Goal: Information Seeking & Learning: Learn about a topic

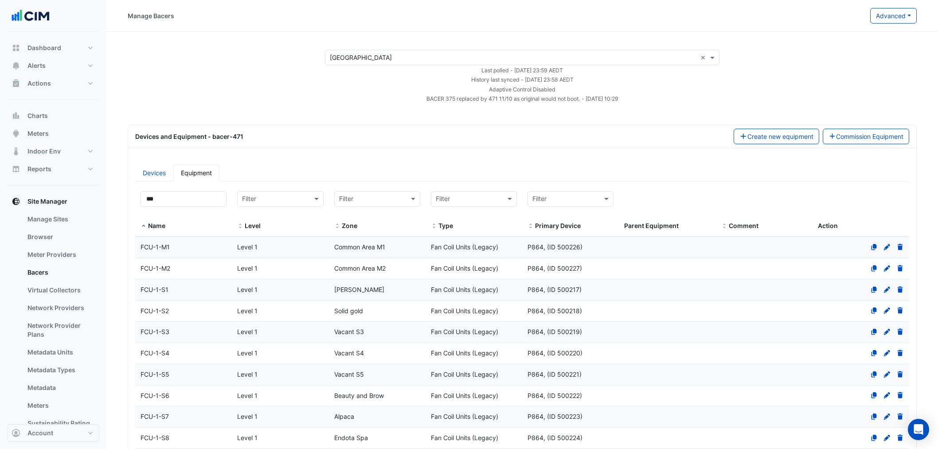
select select "***"
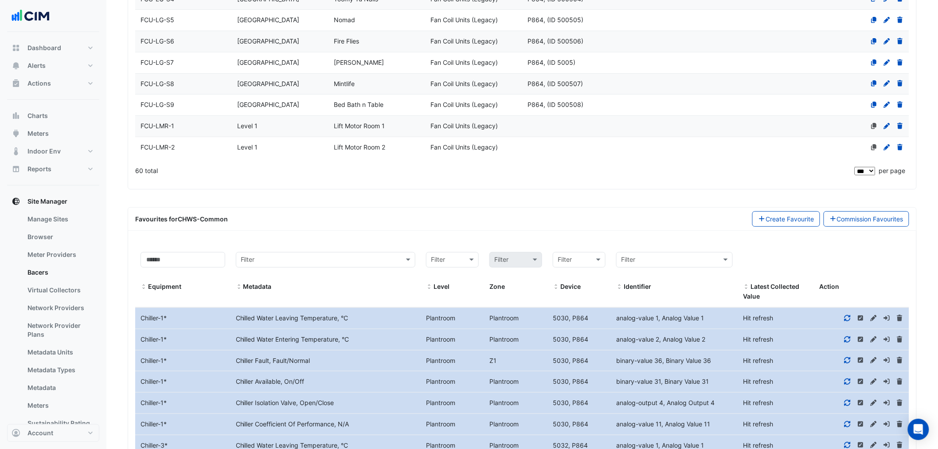
drag, startPoint x: 371, startPoint y: 172, endPoint x: 365, endPoint y: 115, distance: 57.2
click at [371, 172] on app-bacers "× Adelaide Central Plaza × Last polled - Wed 08-Oct-2025 23:59 AEDT History las…" at bounding box center [522, 208] width 789 height 3077
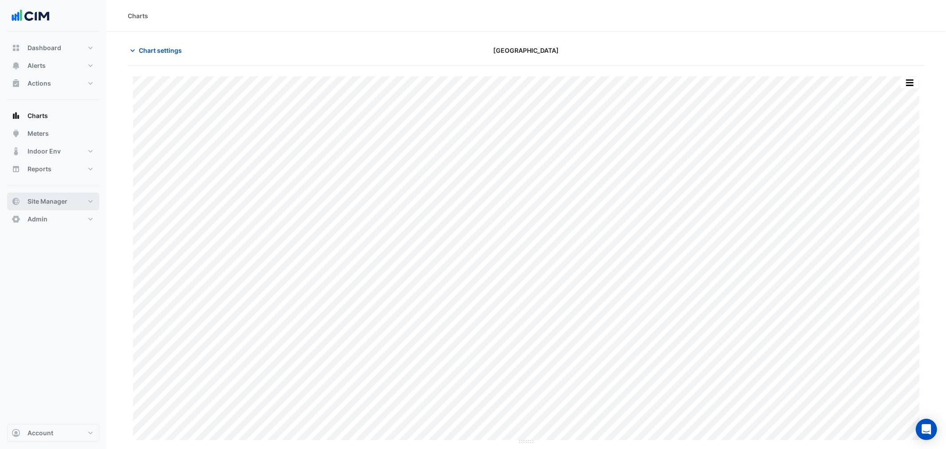
click at [69, 195] on button "Site Manager" at bounding box center [53, 201] width 92 height 18
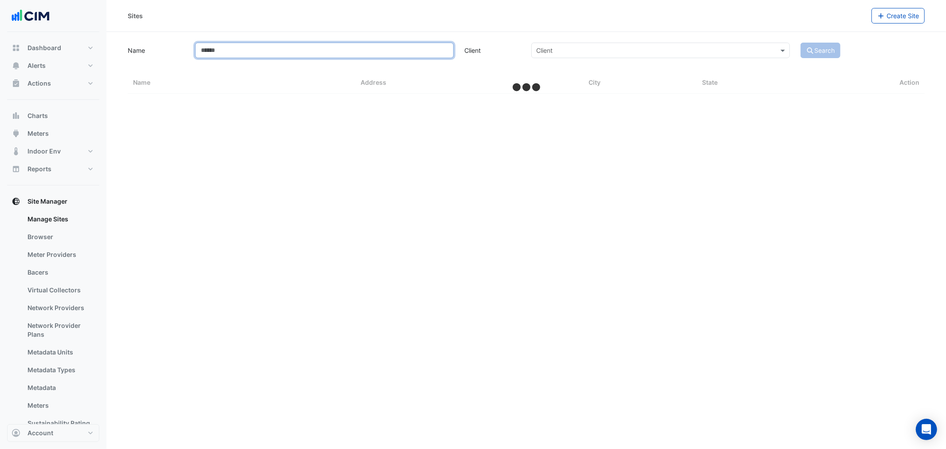
click at [232, 49] on input "Name" at bounding box center [324, 51] width 259 height 16
type input "*"
select select "***"
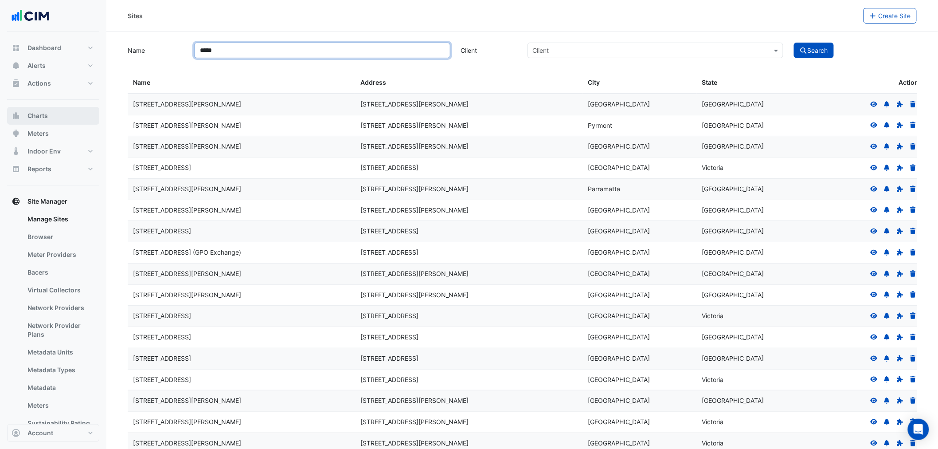
type input "*****"
click at [54, 113] on button "Charts" at bounding box center [53, 116] width 92 height 18
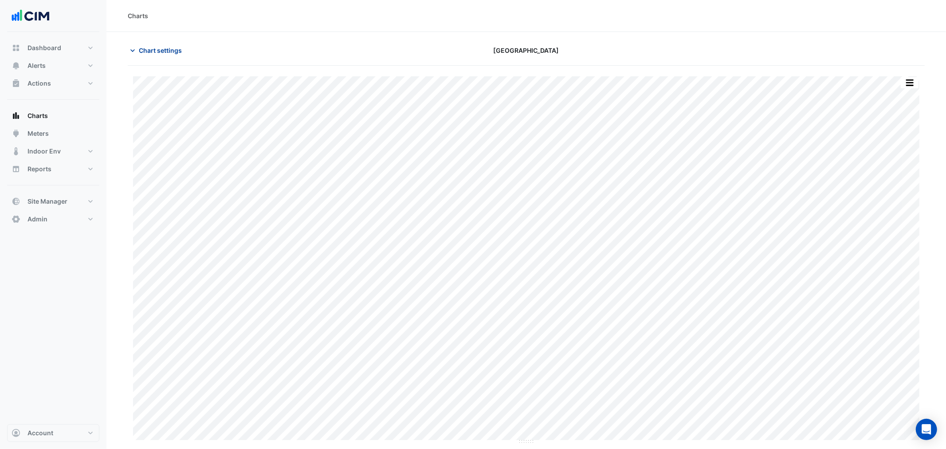
click at [166, 50] on span "Chart settings" at bounding box center [160, 50] width 43 height 9
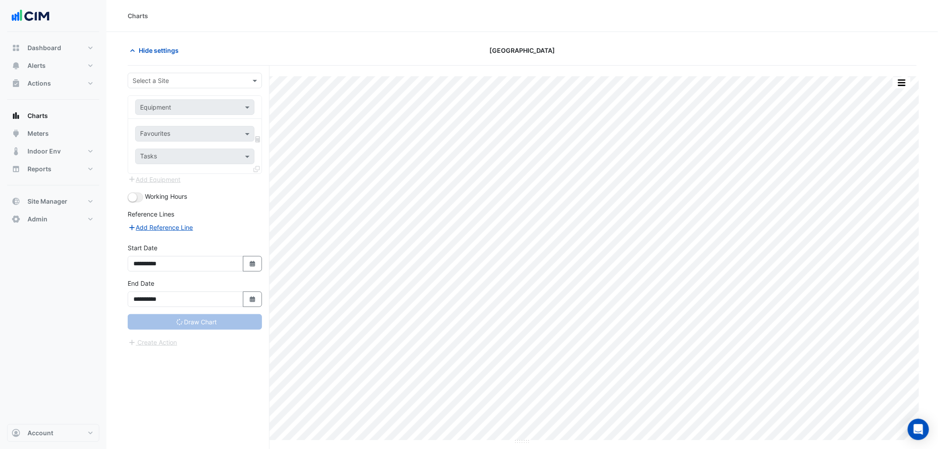
click at [212, 86] on div "Select a Site" at bounding box center [195, 81] width 134 height 16
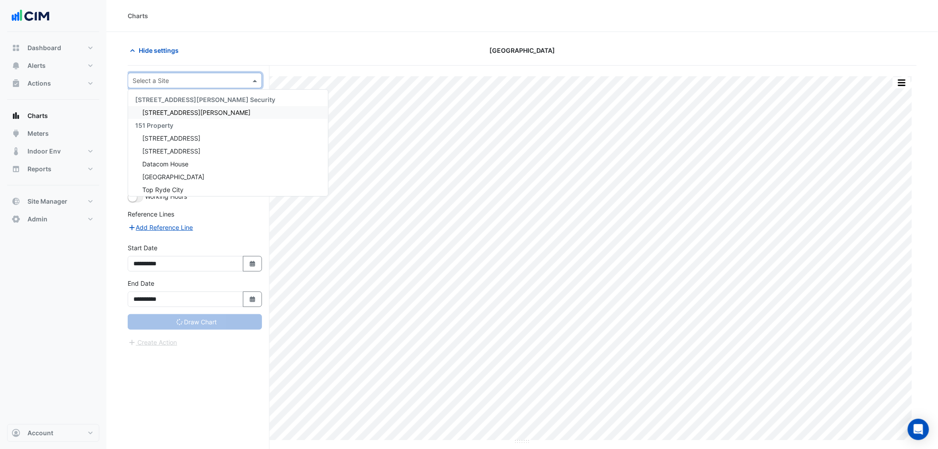
type input "*"
type input "**********"
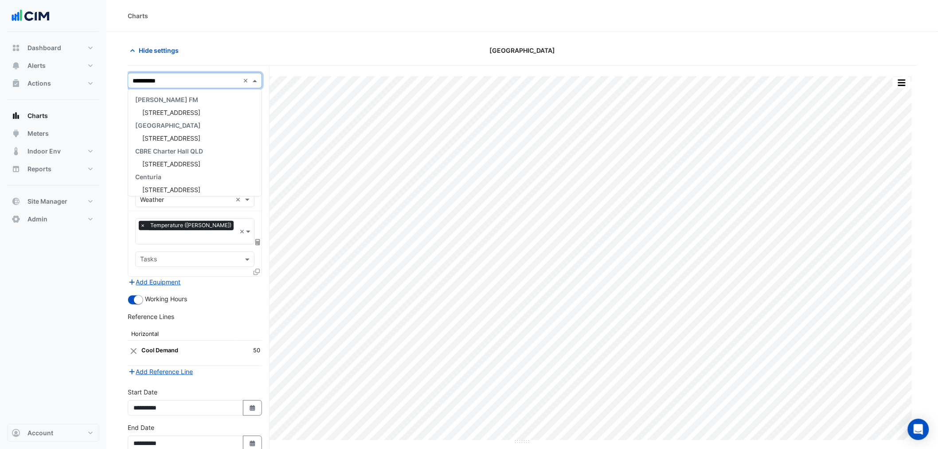
type input "**********"
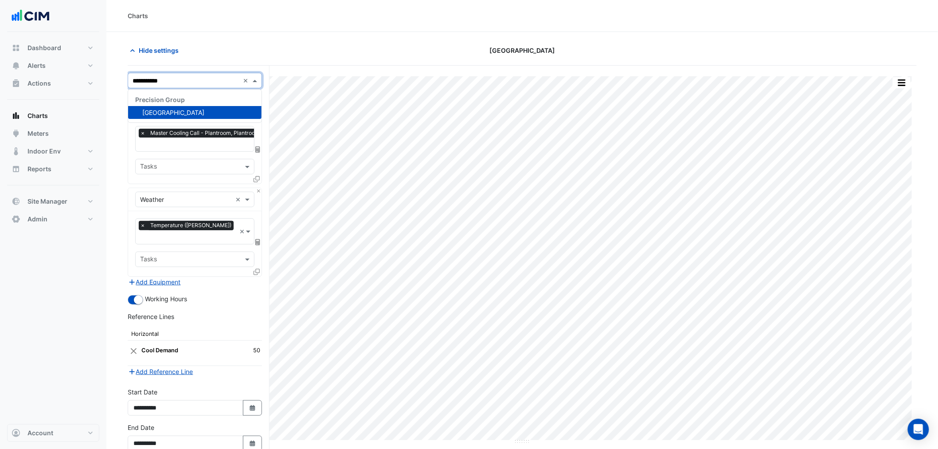
click at [187, 113] on span "[GEOGRAPHIC_DATA]" at bounding box center [173, 113] width 62 height 8
click at [258, 190] on button "Close" at bounding box center [259, 191] width 6 height 6
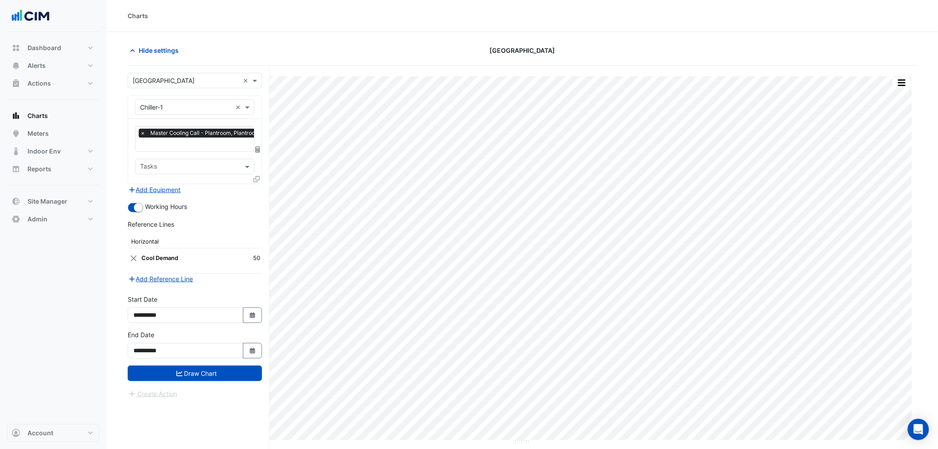
click at [199, 148] on input "text" at bounding box center [202, 145] width 124 height 9
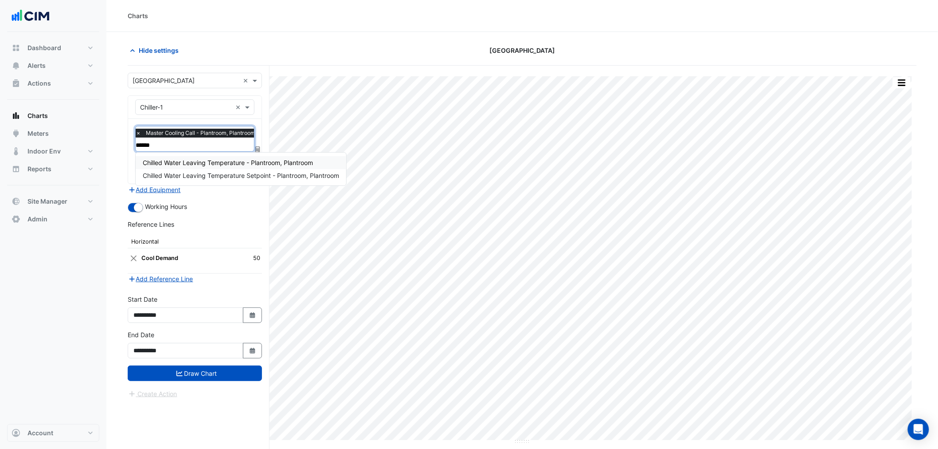
type input "*******"
drag, startPoint x: 193, startPoint y: 170, endPoint x: 169, endPoint y: 153, distance: 29.4
click at [192, 170] on div "Chilled Water Leaving Temperature Setpoint - Plantroom, Plantroom" at bounding box center [241, 175] width 211 height 13
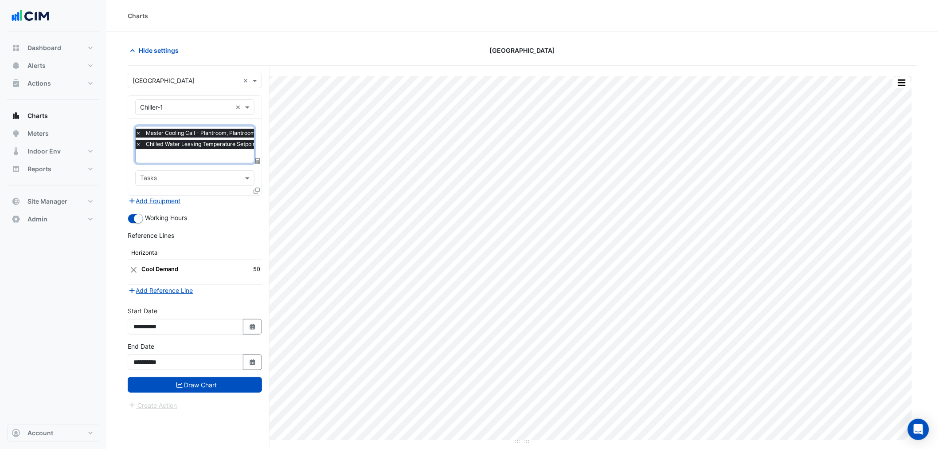
click at [139, 130] on span "×" at bounding box center [138, 133] width 8 height 9
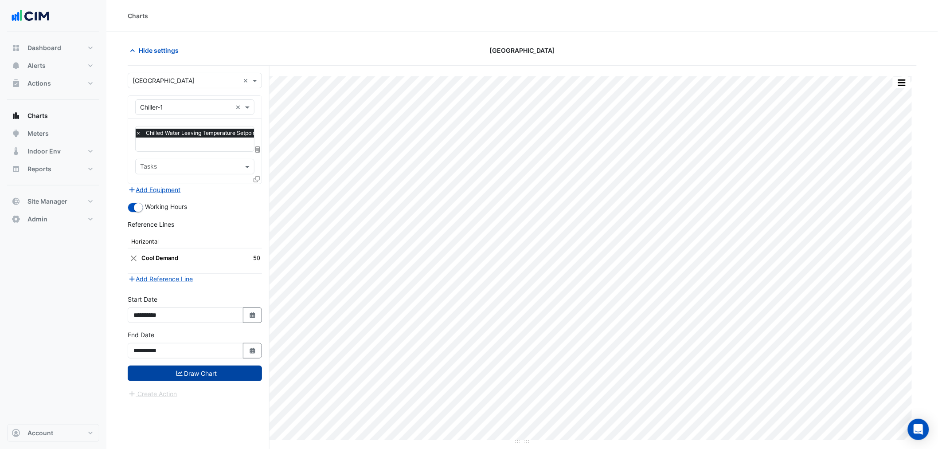
click at [211, 373] on button "Draw Chart" at bounding box center [195, 373] width 134 height 16
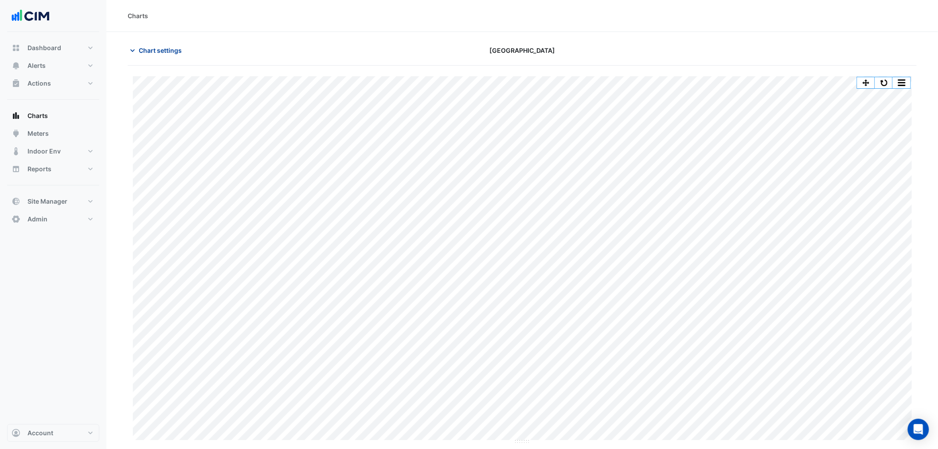
drag, startPoint x: 184, startPoint y: 47, endPoint x: 174, endPoint y: 47, distance: 9.8
click at [178, 47] on button "Chart settings" at bounding box center [158, 51] width 60 height 16
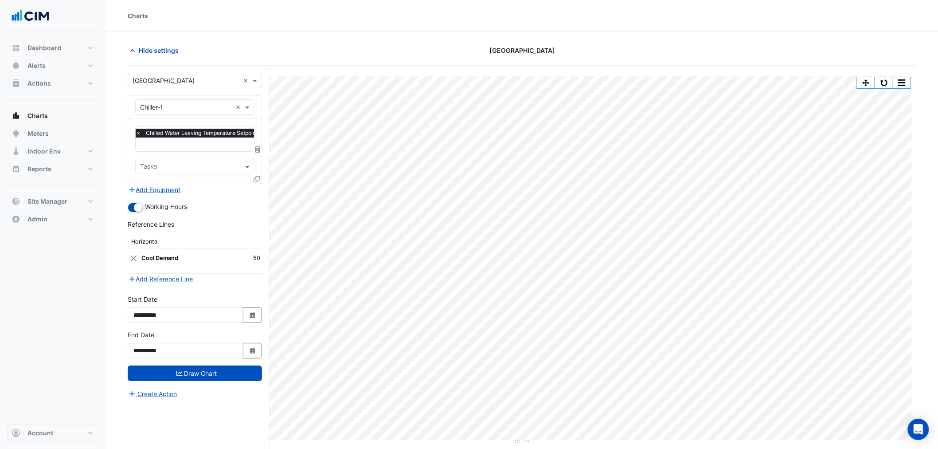
click at [184, 149] on div at bounding box center [228, 146] width 188 height 12
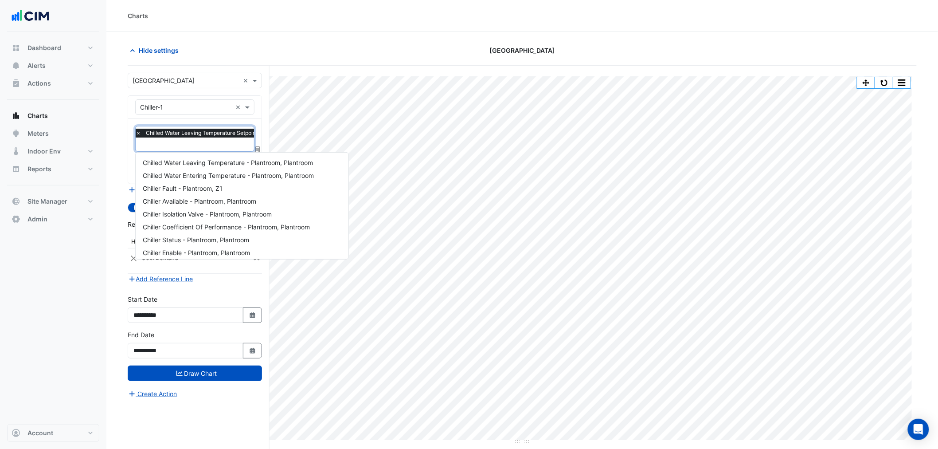
scroll to position [235, 0]
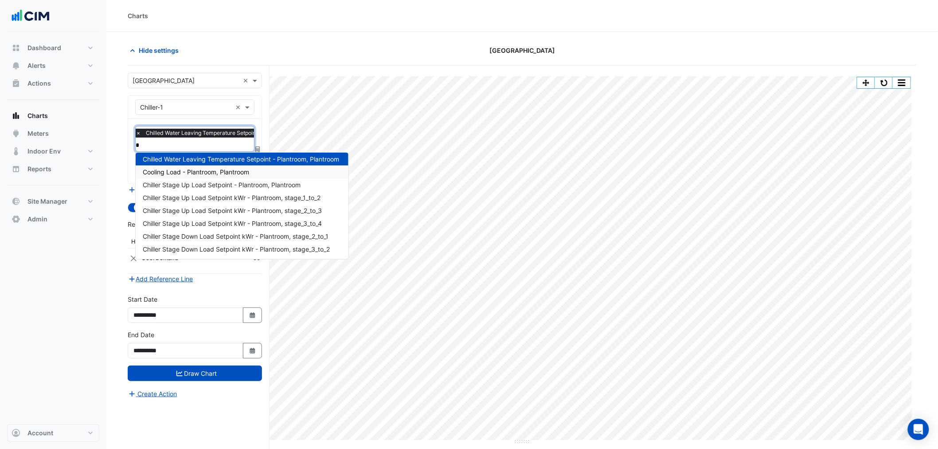
type input "**"
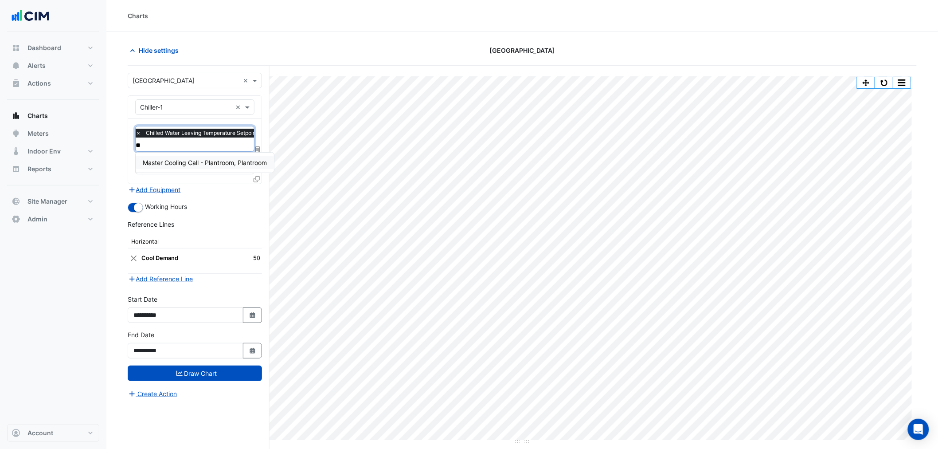
click at [192, 161] on span "Master Cooling Call - Plantroom, Plantroom" at bounding box center [205, 163] width 124 height 8
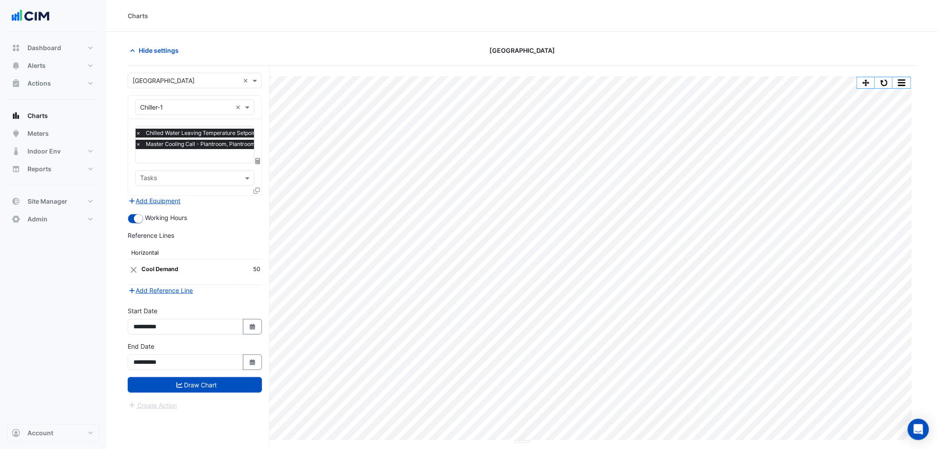
click at [258, 188] on icon at bounding box center [257, 191] width 6 height 6
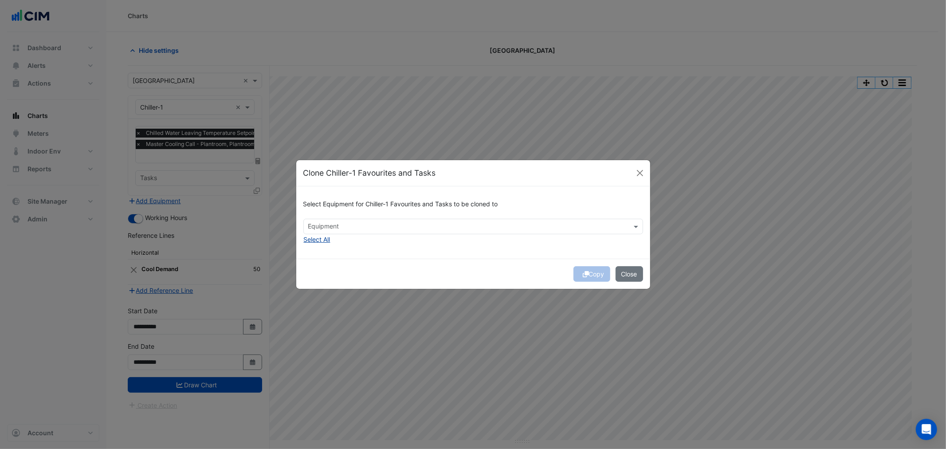
click at [318, 240] on button "Select All" at bounding box center [316, 239] width 27 height 10
click at [597, 274] on button "Copy" at bounding box center [591, 274] width 37 height 16
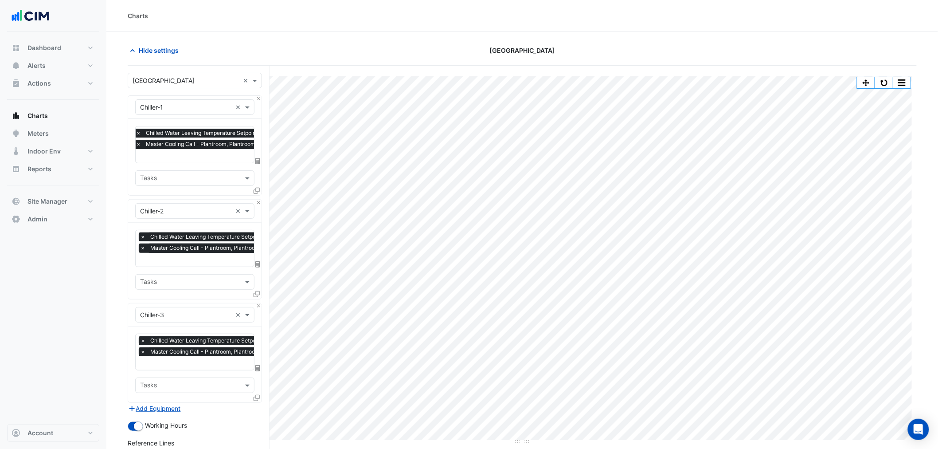
click at [146, 248] on span "×" at bounding box center [143, 247] width 8 height 9
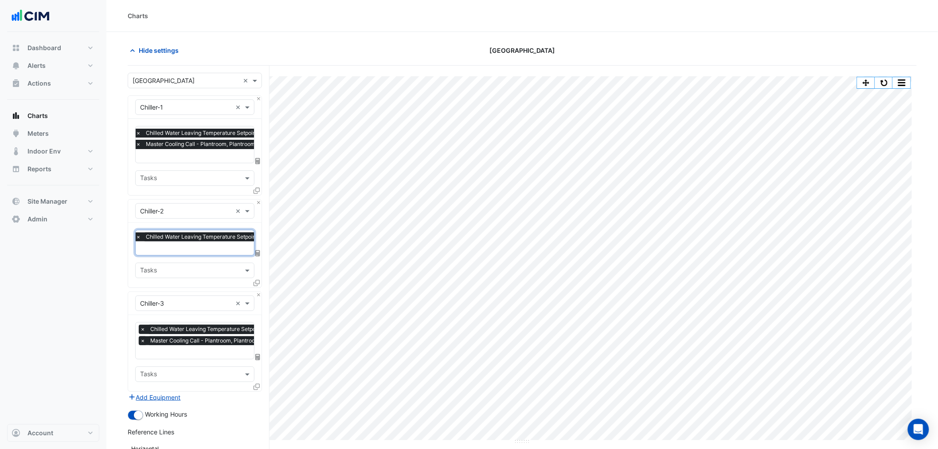
click at [139, 339] on span "×" at bounding box center [143, 340] width 8 height 9
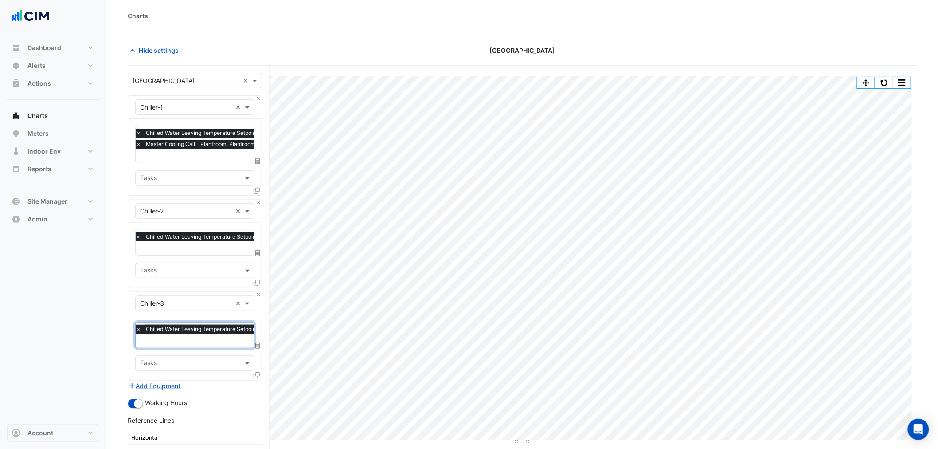
scroll to position [151, 0]
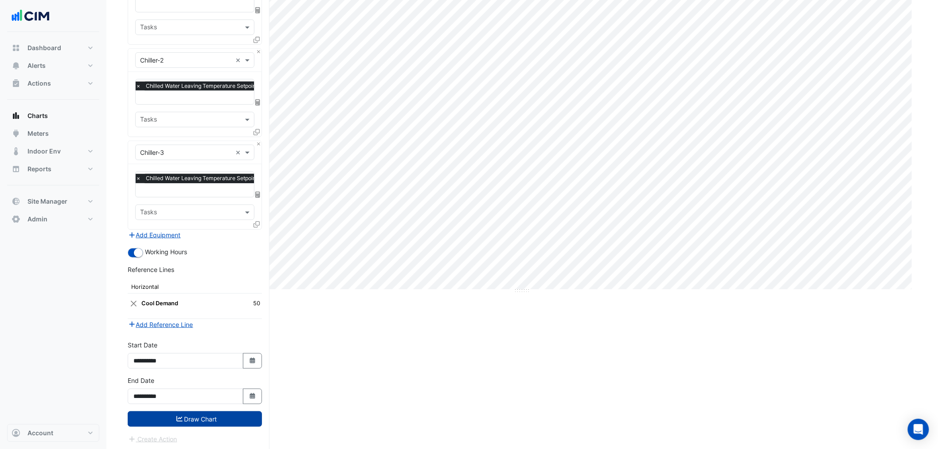
click at [206, 422] on button "Draw Chart" at bounding box center [195, 419] width 134 height 16
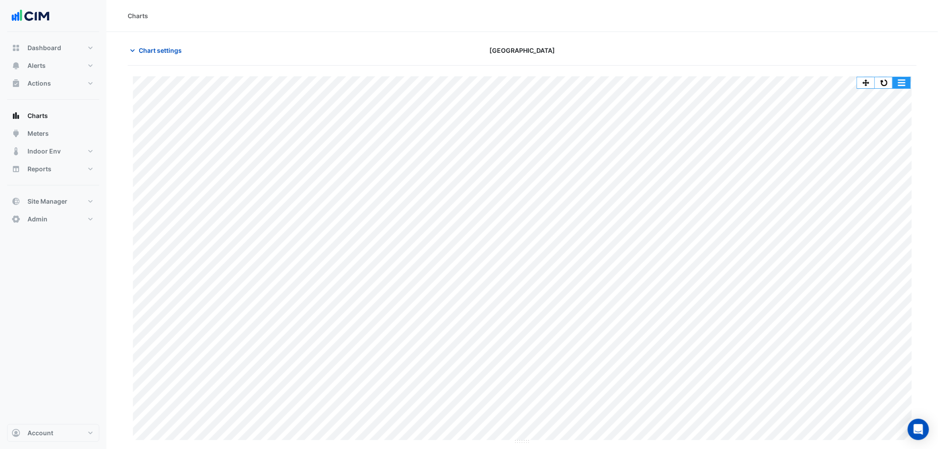
click at [902, 85] on button "button" at bounding box center [902, 82] width 18 height 11
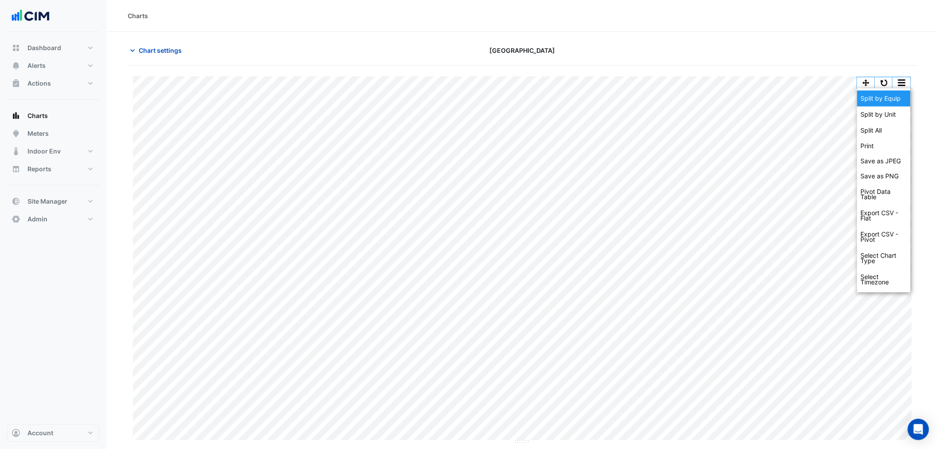
click at [904, 98] on div "Split by Equip" at bounding box center [884, 98] width 53 height 16
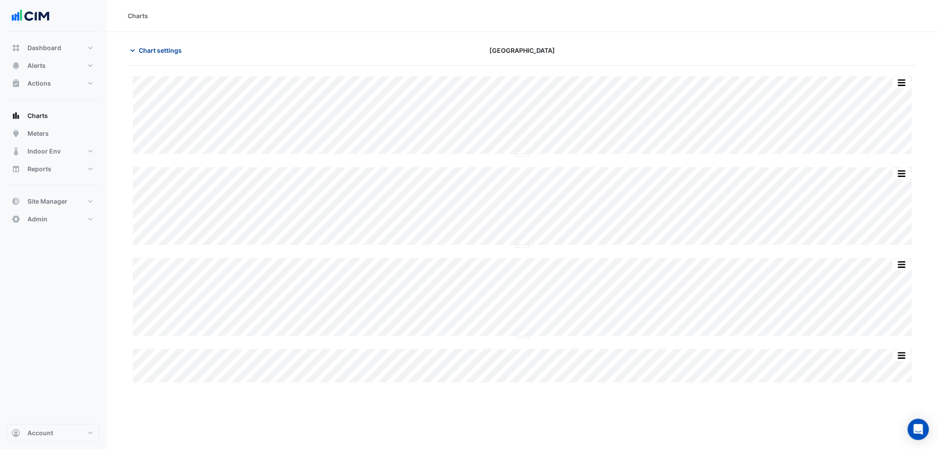
click at [157, 46] on span "Chart settings" at bounding box center [160, 50] width 43 height 9
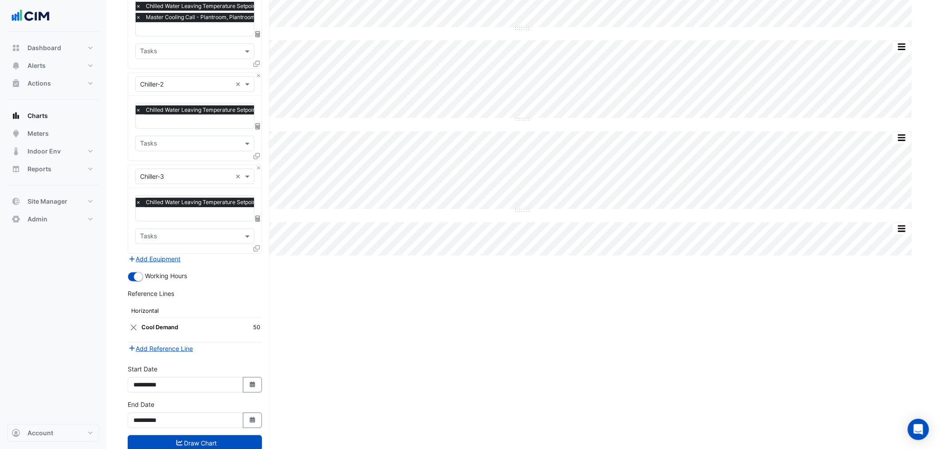
scroll to position [151, 0]
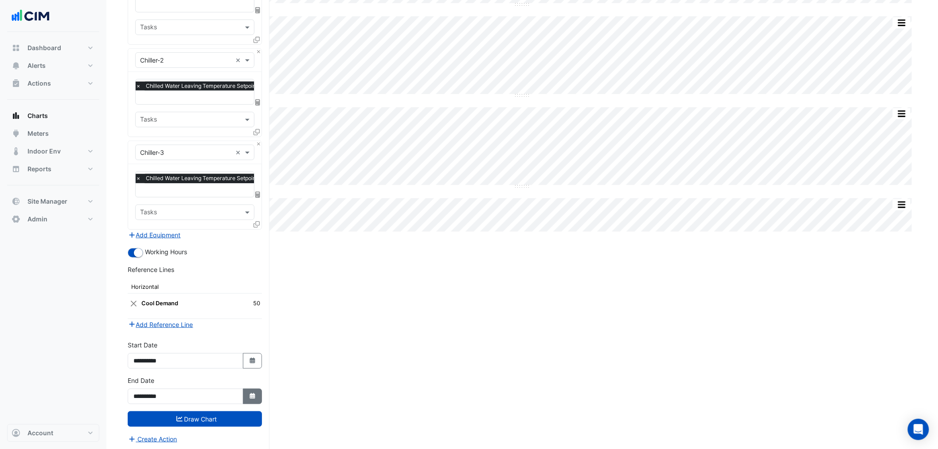
click at [251, 398] on button "Select Date" at bounding box center [253, 396] width 20 height 16
select select "*"
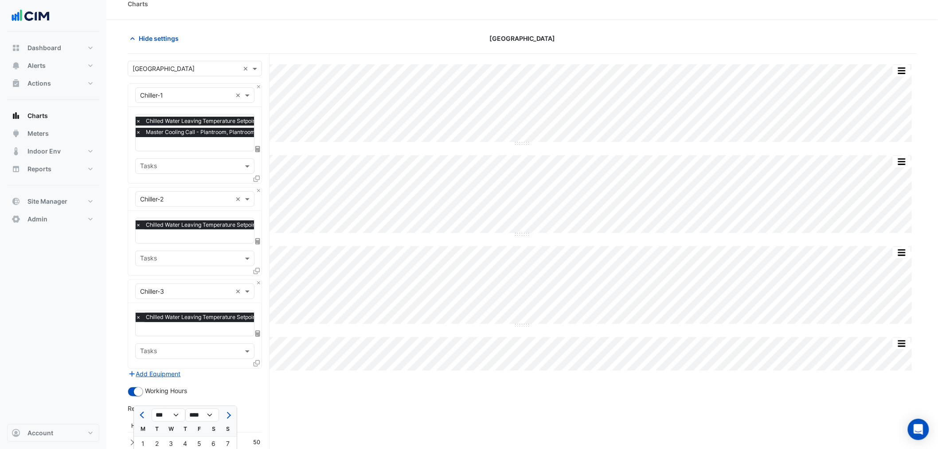
scroll to position [0, 0]
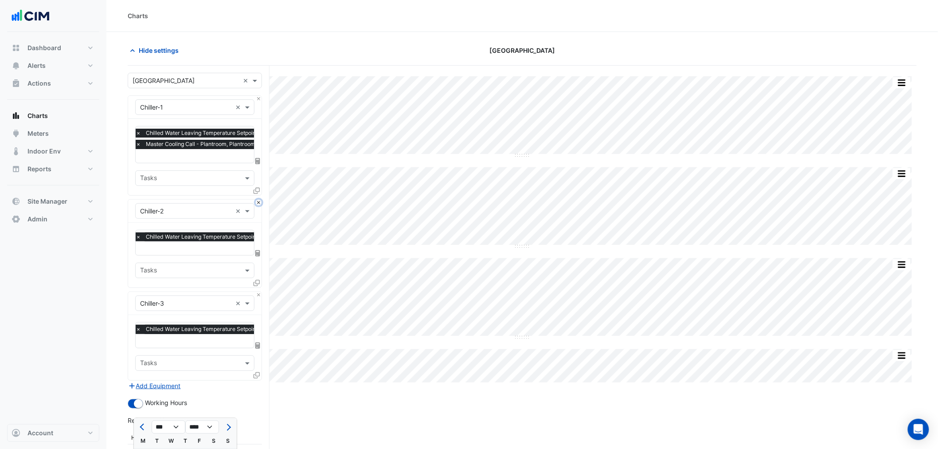
click at [258, 201] on button "Close" at bounding box center [259, 203] width 6 height 6
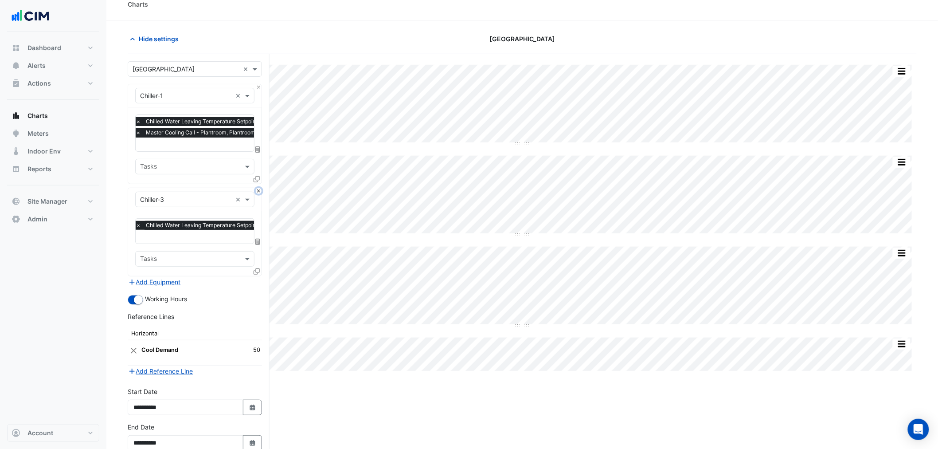
click at [259, 190] on button "Close" at bounding box center [259, 191] width 6 height 6
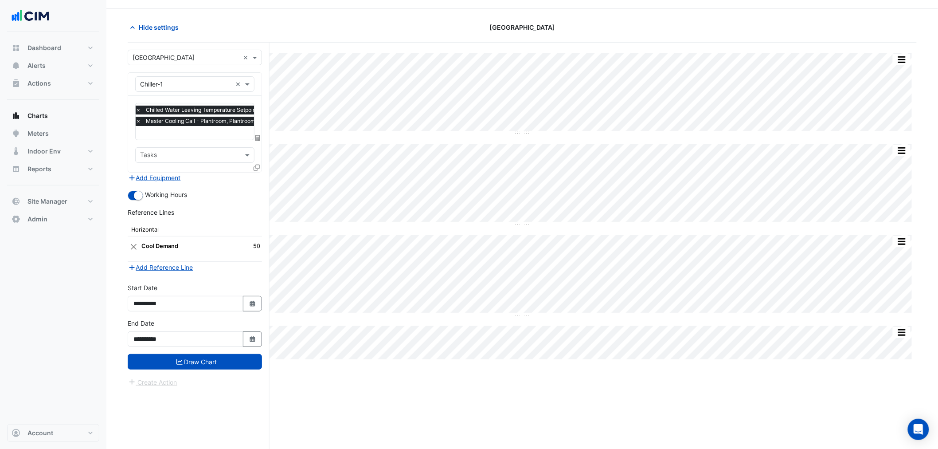
scroll to position [34, 0]
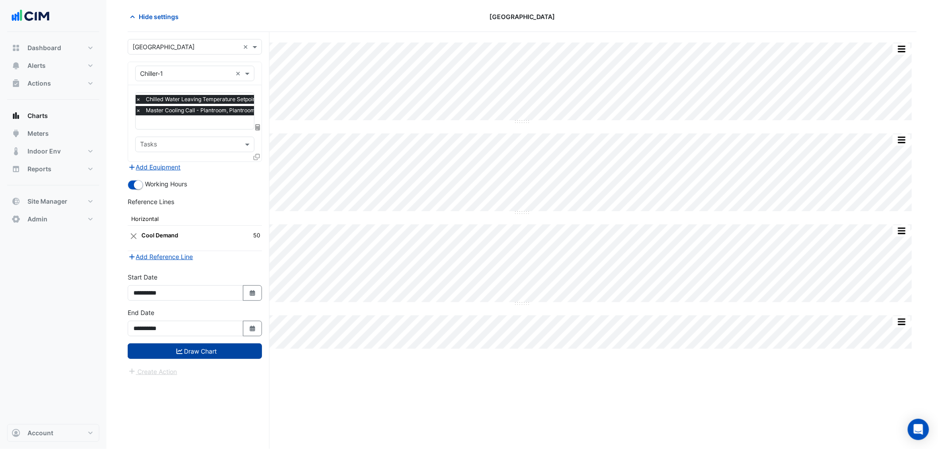
click at [247, 348] on button "Draw Chart" at bounding box center [195, 351] width 134 height 16
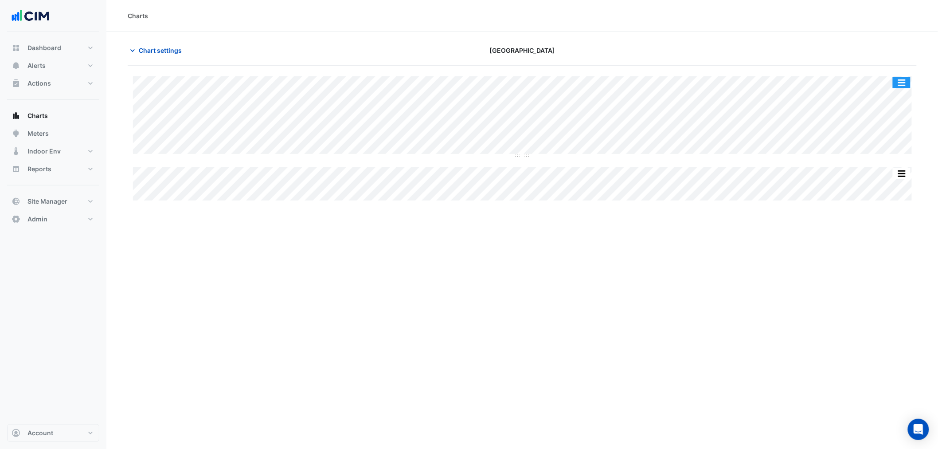
click at [904, 82] on button "button" at bounding box center [902, 82] width 18 height 11
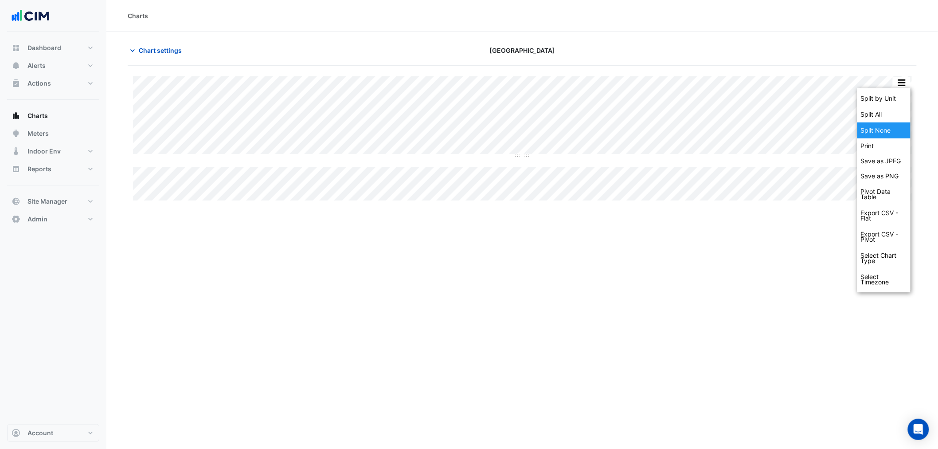
click at [892, 129] on div "Split None" at bounding box center [884, 130] width 53 height 16
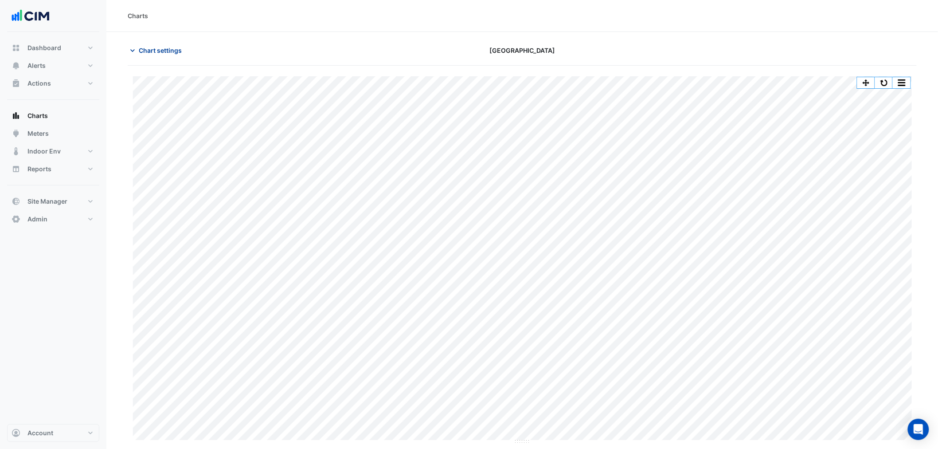
click at [157, 48] on span "Chart settings" at bounding box center [160, 50] width 43 height 9
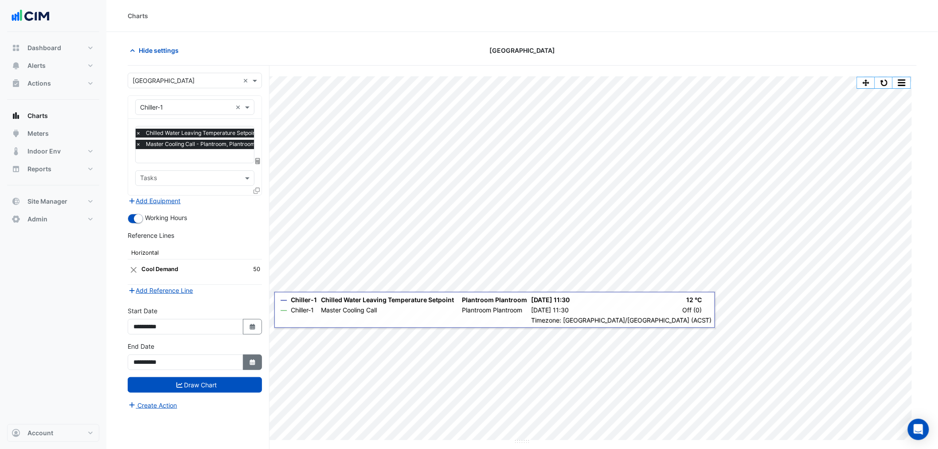
click at [251, 357] on button "Select Date" at bounding box center [253, 362] width 20 height 16
select select "*"
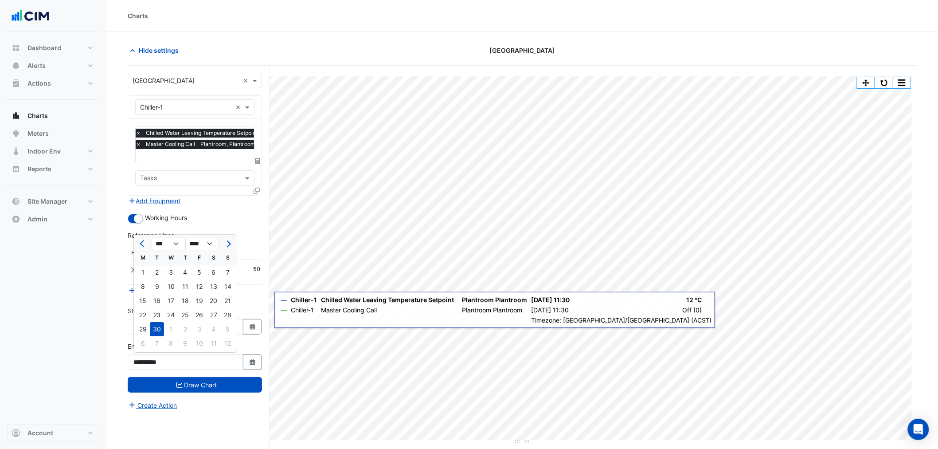
click at [228, 208] on form "**********" at bounding box center [195, 241] width 134 height 337
click at [136, 269] on button "Close" at bounding box center [133, 269] width 8 height 17
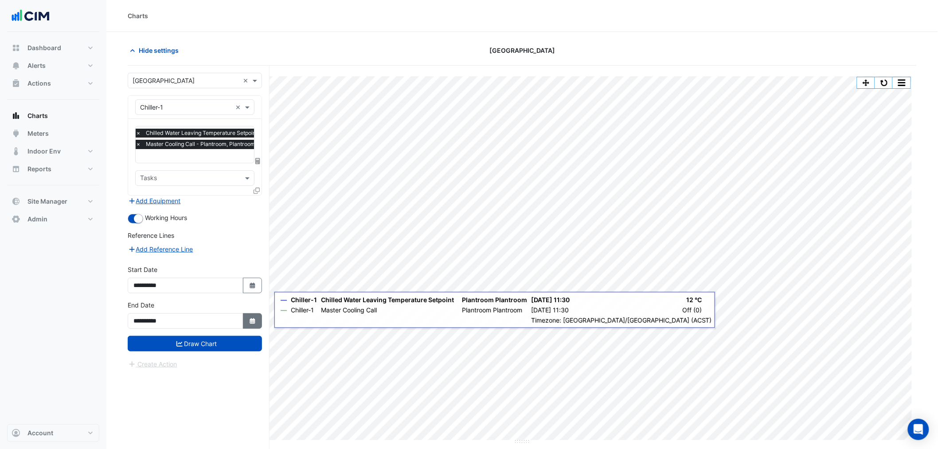
click at [247, 322] on button "Select Date" at bounding box center [253, 321] width 20 height 16
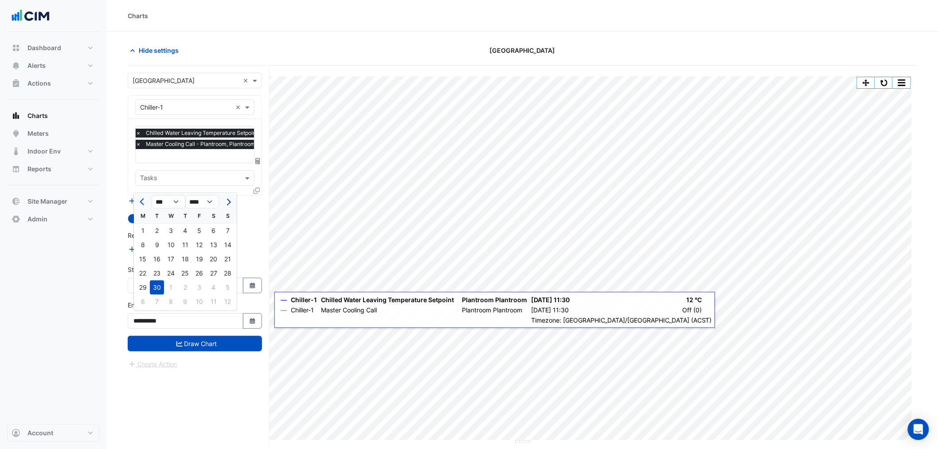
click at [226, 202] on span "Next month" at bounding box center [227, 202] width 7 height 7
select select "**"
click at [255, 235] on div "Reference Lines" at bounding box center [195, 237] width 134 height 13
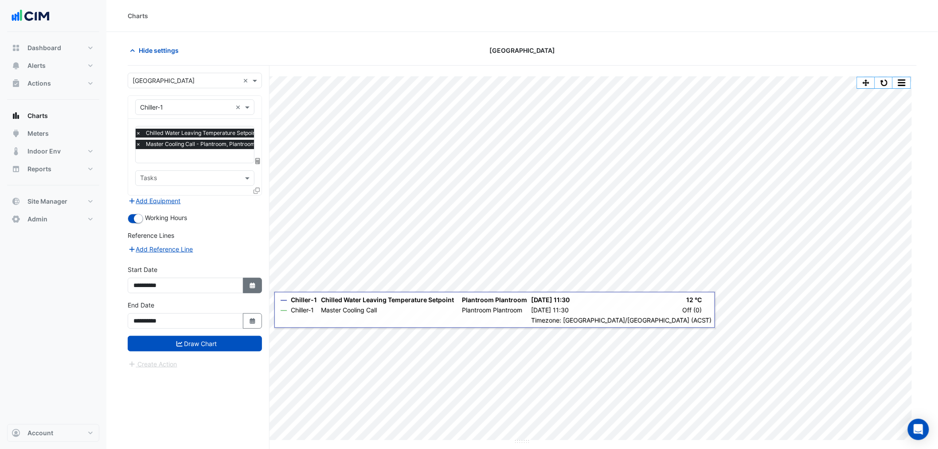
click at [255, 286] on icon "button" at bounding box center [252, 285] width 5 height 6
select select "*"
select select "****"
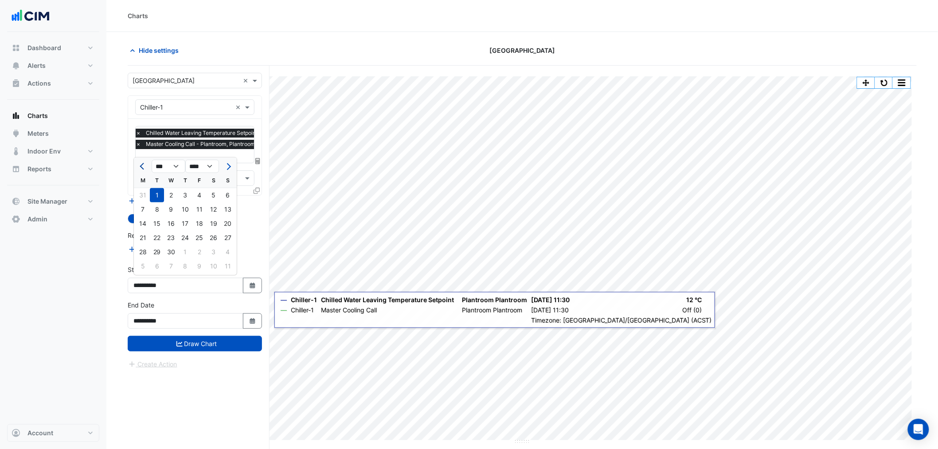
click at [146, 168] on button "Previous month" at bounding box center [142, 166] width 11 height 14
click at [139, 171] on button "Previous month" at bounding box center [142, 166] width 11 height 14
select select "*"
drag, startPoint x: 172, startPoint y: 199, endPoint x: 192, endPoint y: 267, distance: 71.8
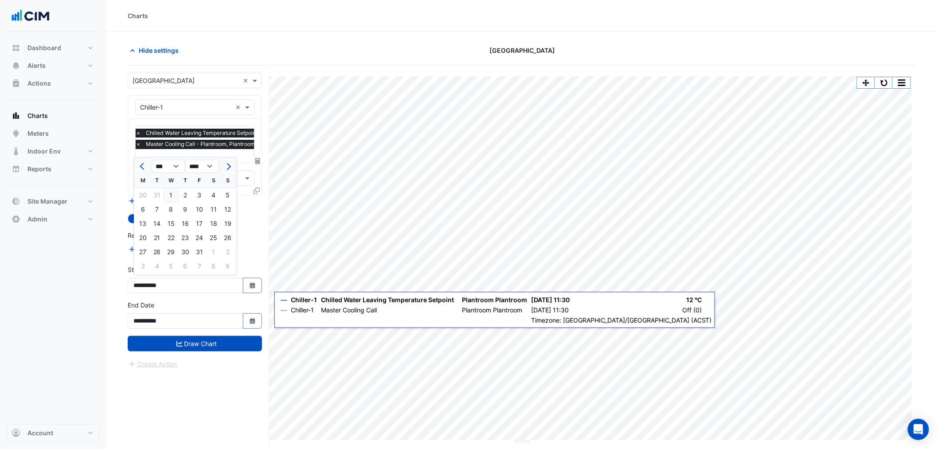
click at [171, 199] on div "1" at bounding box center [171, 195] width 14 height 14
type input "**********"
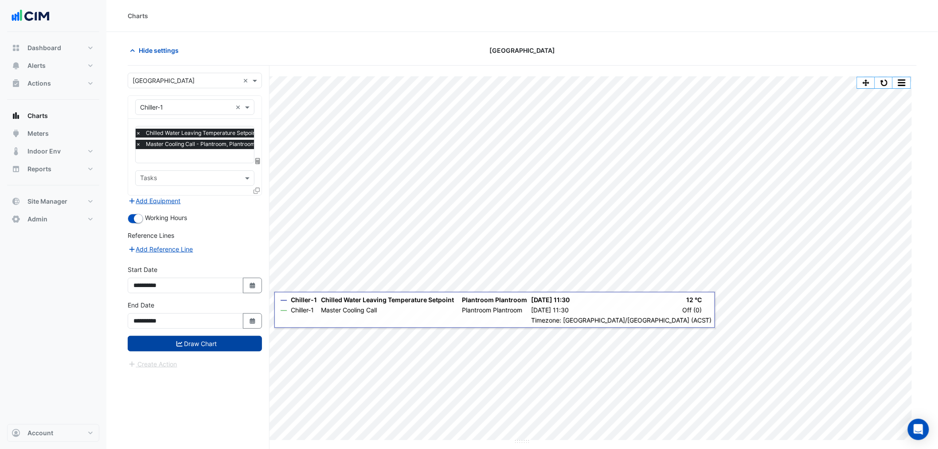
click at [210, 337] on button "Draw Chart" at bounding box center [195, 344] width 134 height 16
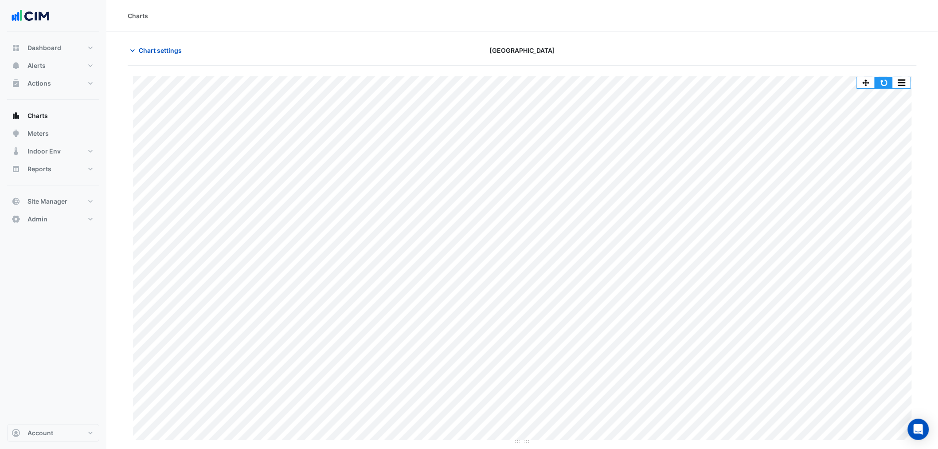
click at [885, 81] on button "button" at bounding box center [884, 82] width 18 height 11
click at [881, 79] on button "button" at bounding box center [884, 82] width 18 height 11
click at [169, 52] on span "Chart settings" at bounding box center [160, 50] width 43 height 9
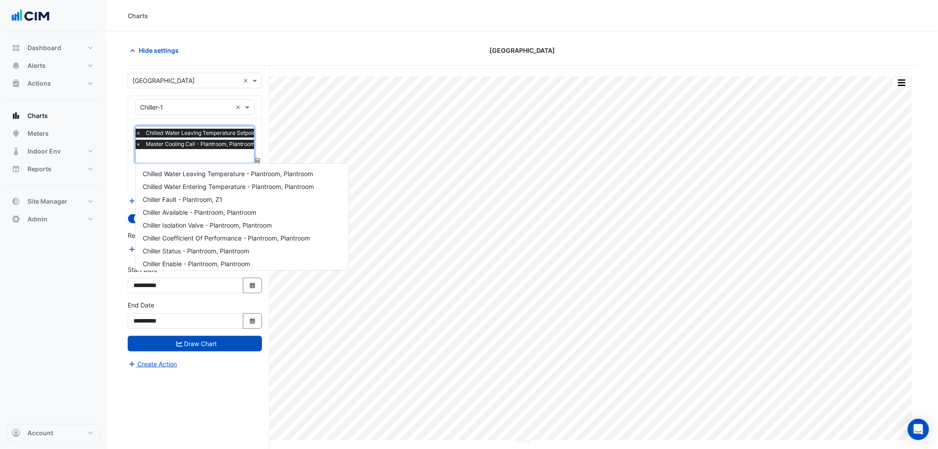
click at [175, 158] on input "text" at bounding box center [229, 156] width 187 height 9
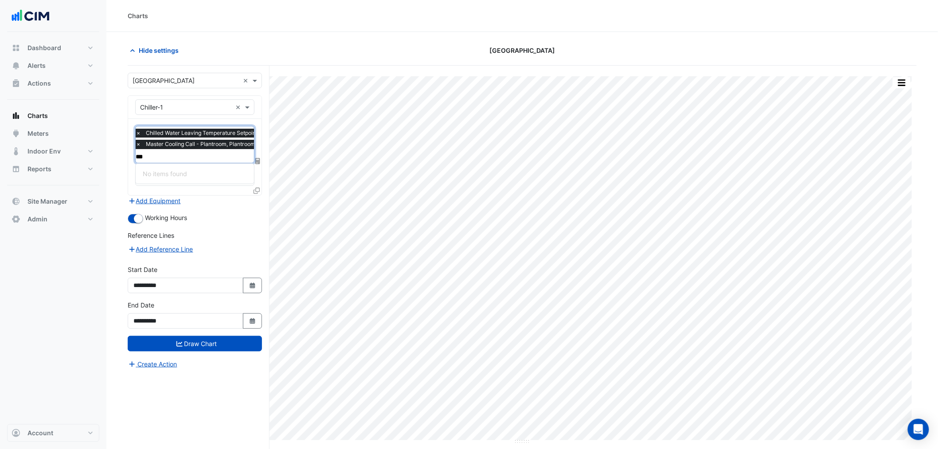
type input "***"
click at [212, 215] on div "Working Hours" at bounding box center [195, 218] width 134 height 11
click at [176, 200] on button "Add Equipment" at bounding box center [155, 201] width 54 height 10
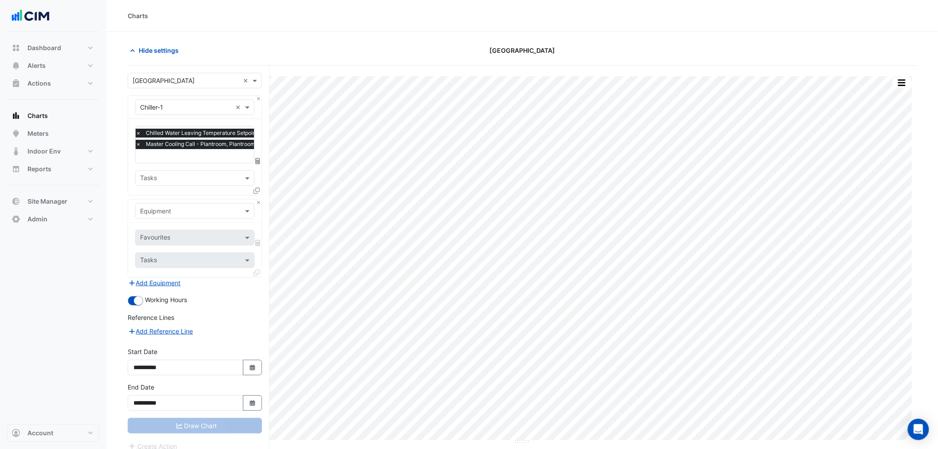
click at [188, 210] on input "text" at bounding box center [186, 211] width 92 height 9
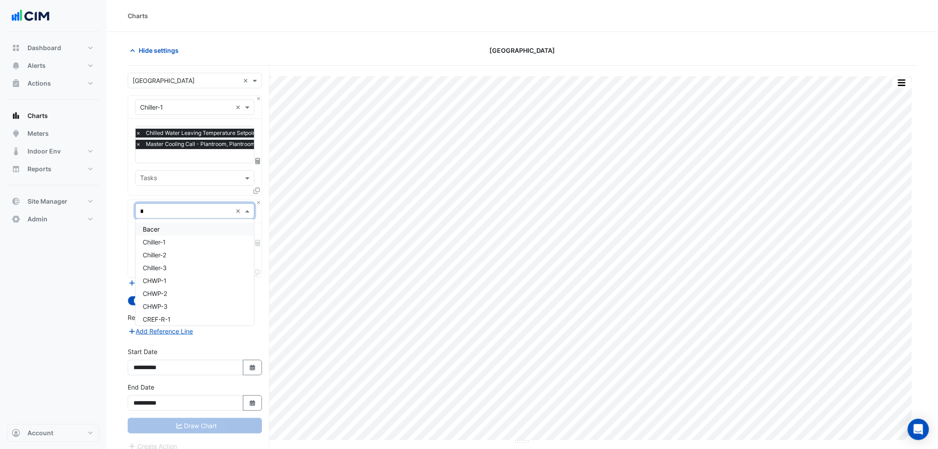
type input "**"
click at [169, 227] on div "CT-1" at bounding box center [195, 229] width 118 height 13
click at [169, 227] on div "Favourites Tasks" at bounding box center [194, 250] width 133 height 55
click at [172, 235] on input "text" at bounding box center [185, 238] width 90 height 9
type input "***"
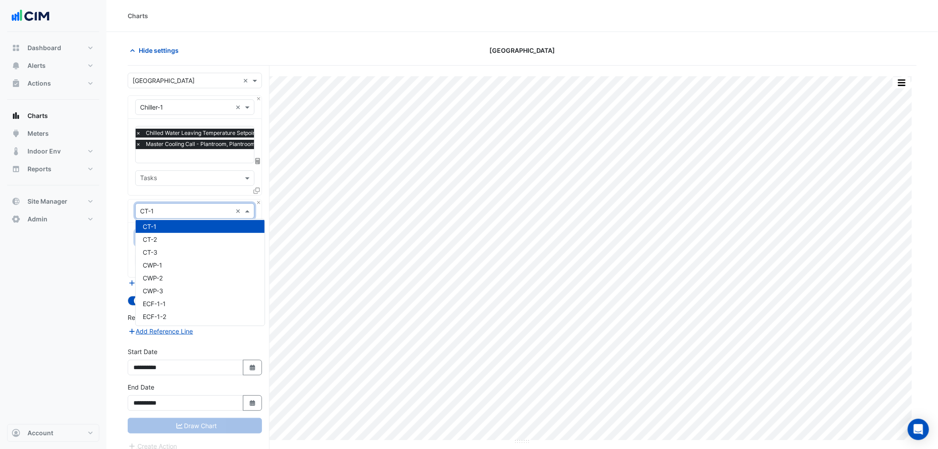
drag, startPoint x: 174, startPoint y: 213, endPoint x: 138, endPoint y: 215, distance: 36.0
click at [138, 215] on div "× CT-1 ×" at bounding box center [194, 211] width 119 height 16
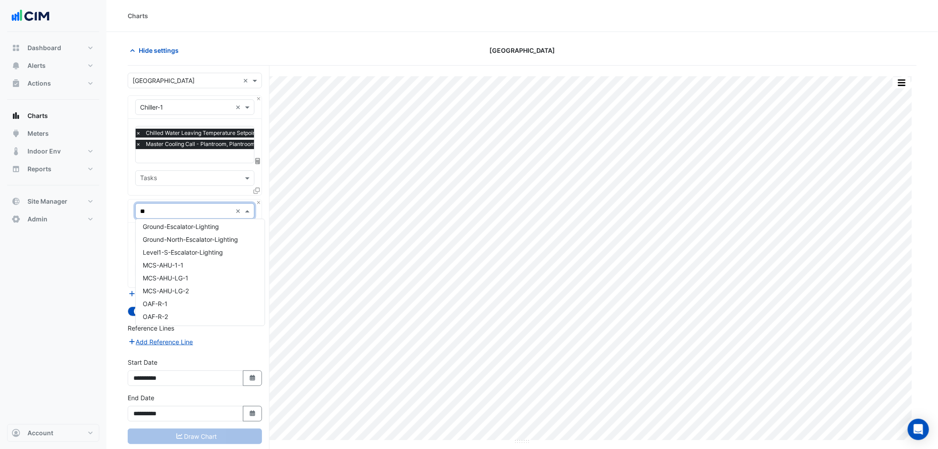
scroll to position [170, 0]
type input "***"
click at [212, 229] on div "AHU-1-1" at bounding box center [195, 229] width 118 height 13
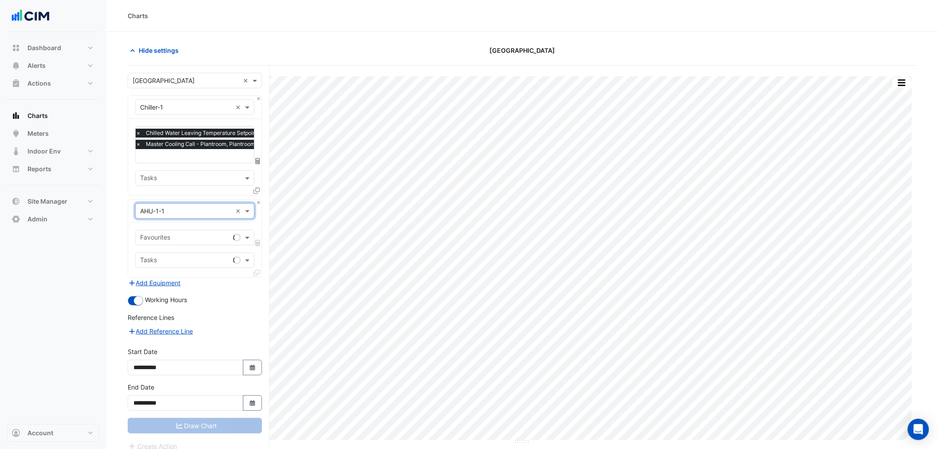
click at [202, 234] on input "text" at bounding box center [185, 238] width 90 height 9
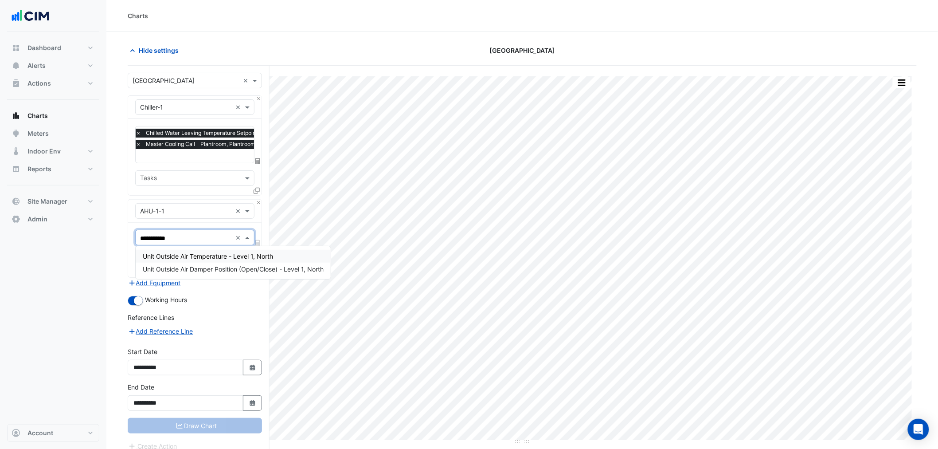
type input "**********"
click at [221, 253] on span "Unit Outside Air Temperature - Level 1, North" at bounding box center [208, 256] width 130 height 8
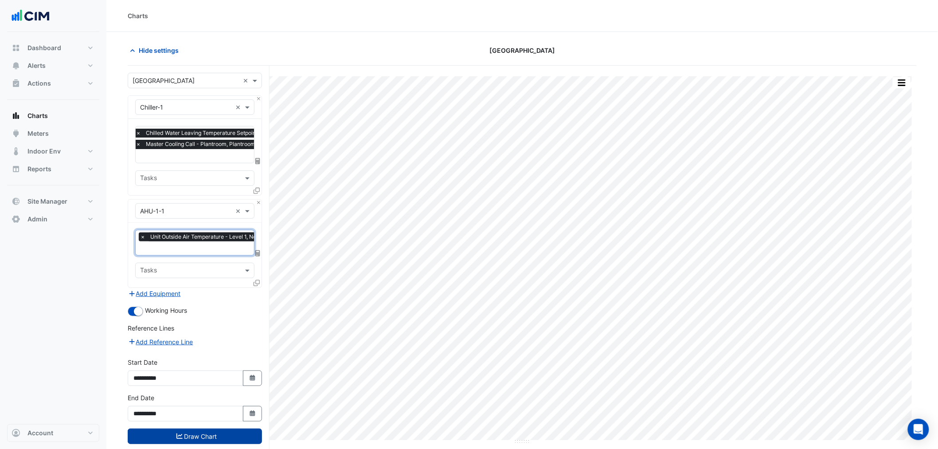
click at [206, 431] on button "Draw Chart" at bounding box center [195, 436] width 134 height 16
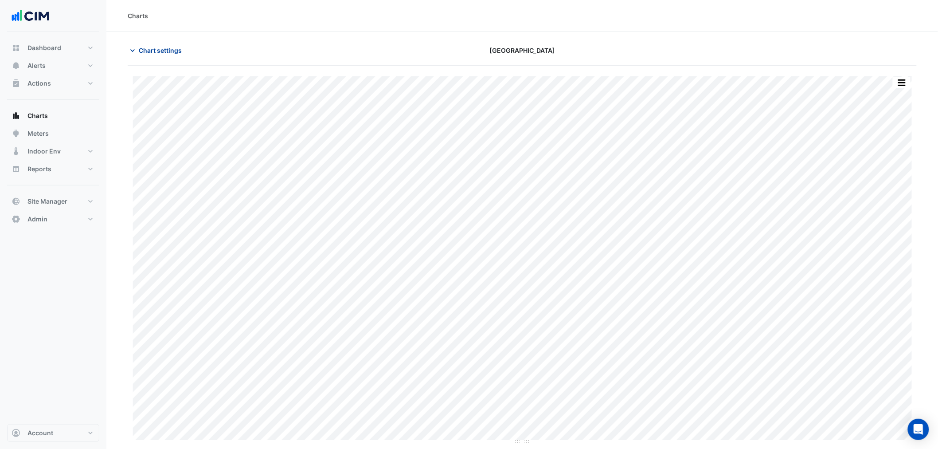
click at [179, 47] on span "Chart settings" at bounding box center [160, 50] width 43 height 9
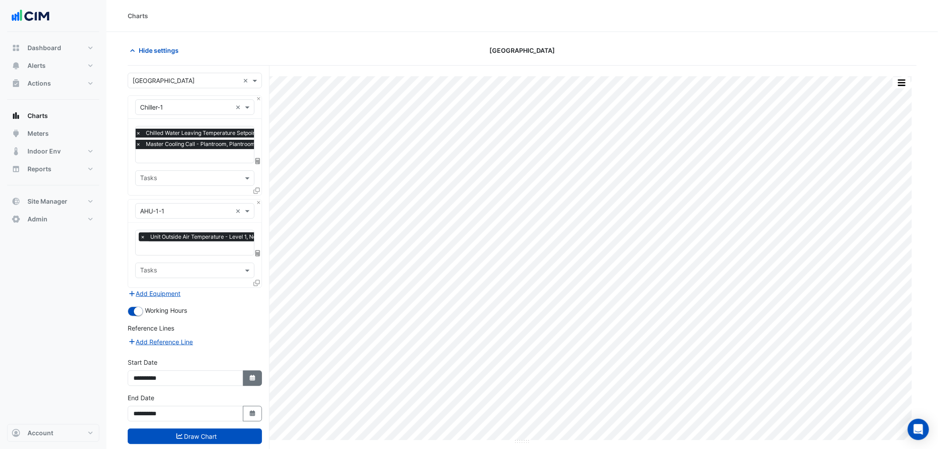
click at [258, 374] on button "Select Date" at bounding box center [253, 378] width 20 height 16
select select "****"
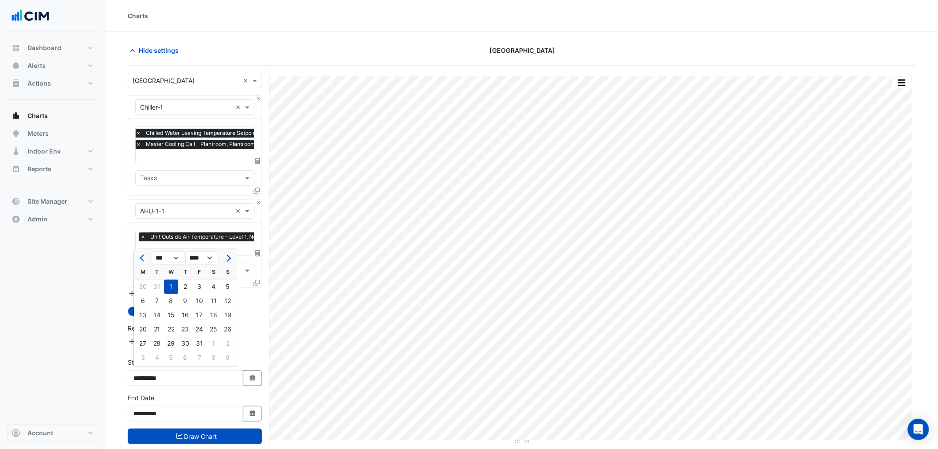
click at [232, 256] on button "Next month" at bounding box center [228, 258] width 11 height 14
select select "*"
click at [213, 281] on div "1" at bounding box center [214, 287] width 14 height 14
type input "**********"
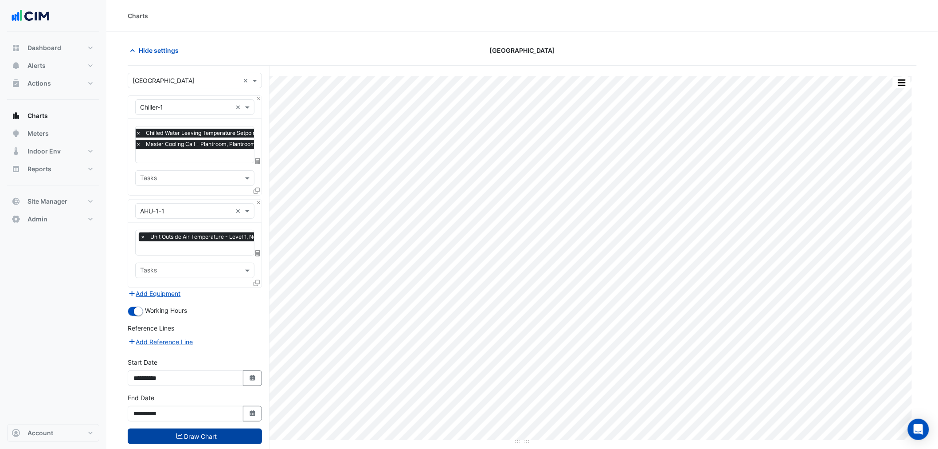
click at [198, 429] on button "Draw Chart" at bounding box center [195, 436] width 134 height 16
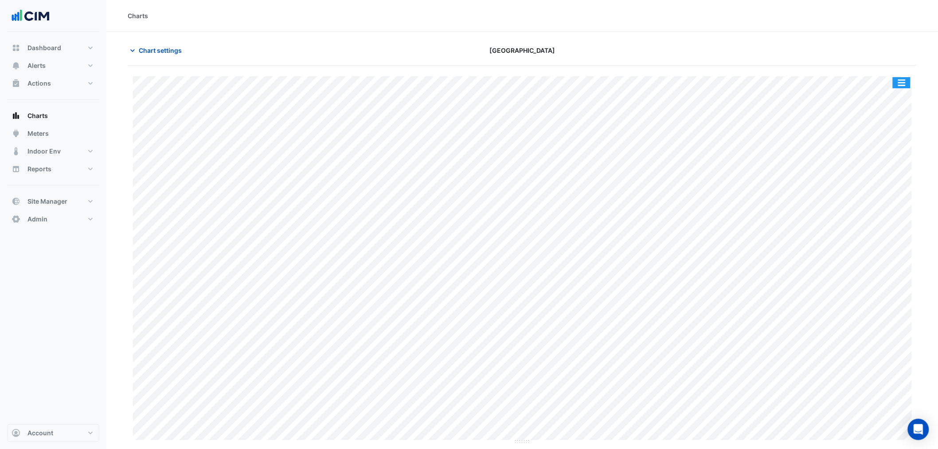
click at [909, 83] on button "button" at bounding box center [902, 82] width 18 height 11
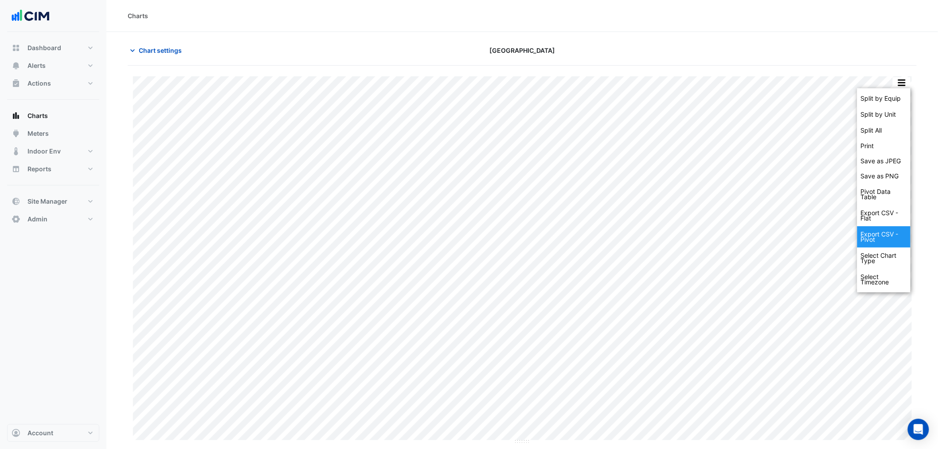
click at [897, 237] on div "Export CSV - Pivot" at bounding box center [884, 236] width 53 height 21
click at [888, 236] on div "Export CSV - Pivot" at bounding box center [884, 236] width 53 height 21
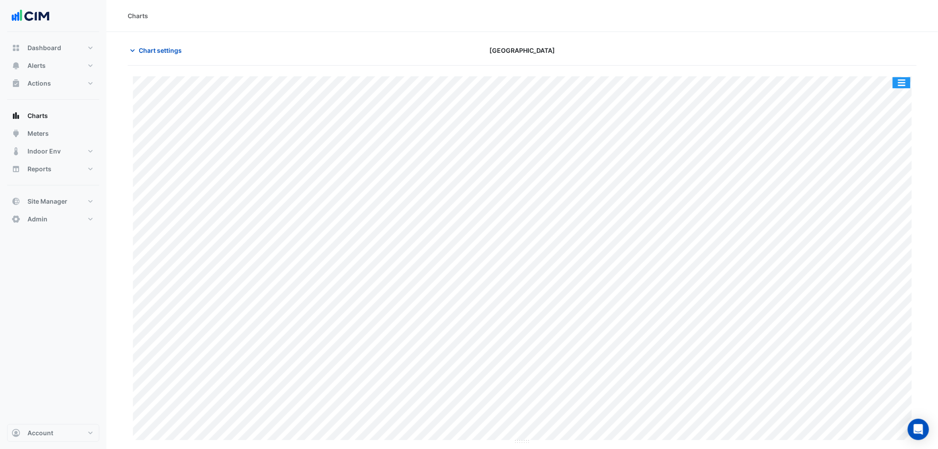
click at [899, 83] on button "button" at bounding box center [902, 82] width 18 height 11
click at [910, 80] on button "button" at bounding box center [902, 82] width 18 height 11
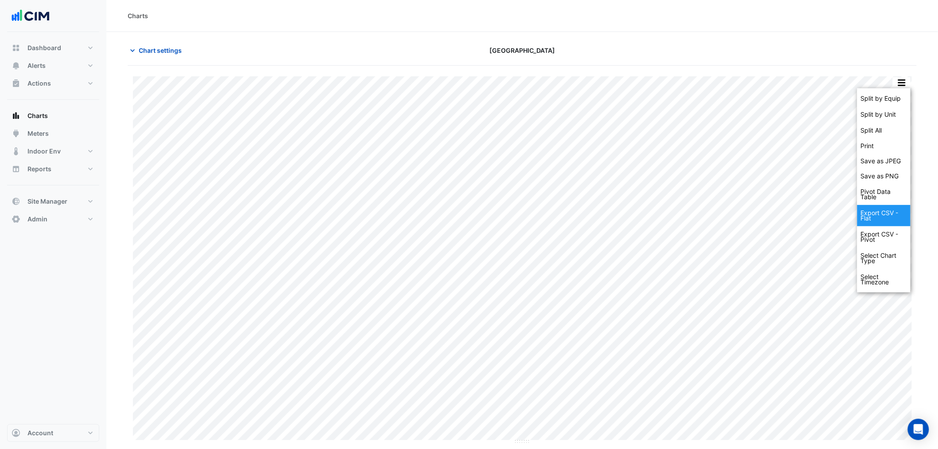
click at [892, 216] on div "Export CSV - Flat" at bounding box center [884, 215] width 53 height 21
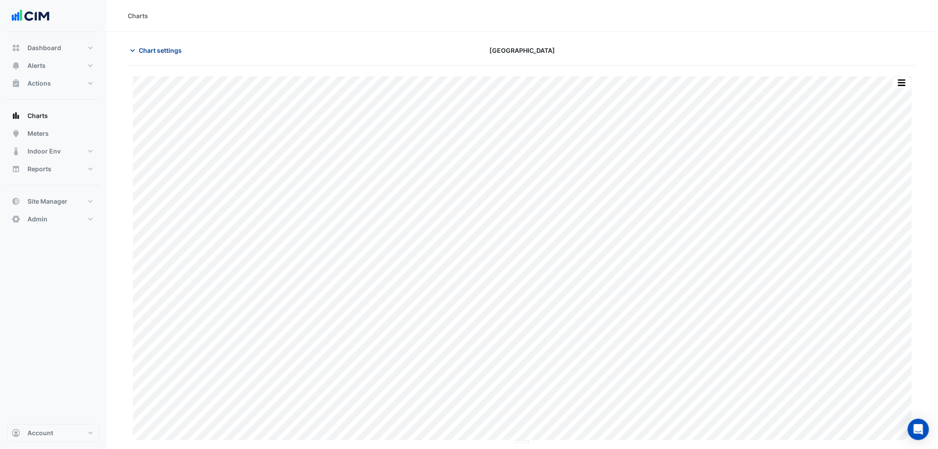
click at [149, 54] on span "Chart settings" at bounding box center [160, 50] width 43 height 9
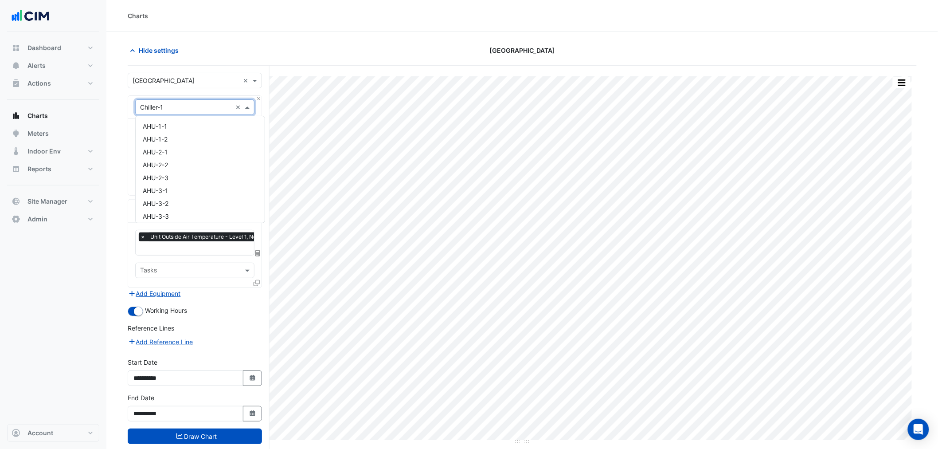
click at [169, 109] on input "text" at bounding box center [186, 107] width 92 height 9
type input "**"
click at [169, 128] on div "CT-1" at bounding box center [195, 126] width 118 height 13
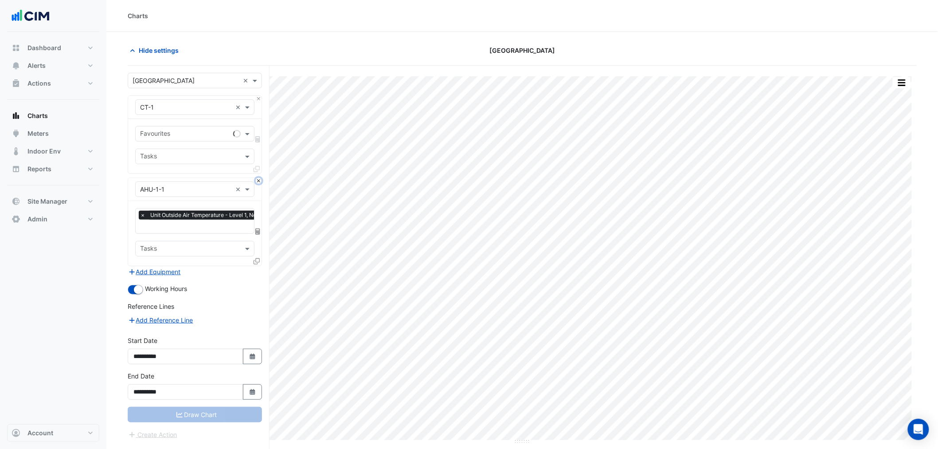
click at [259, 182] on button "Close" at bounding box center [259, 181] width 6 height 6
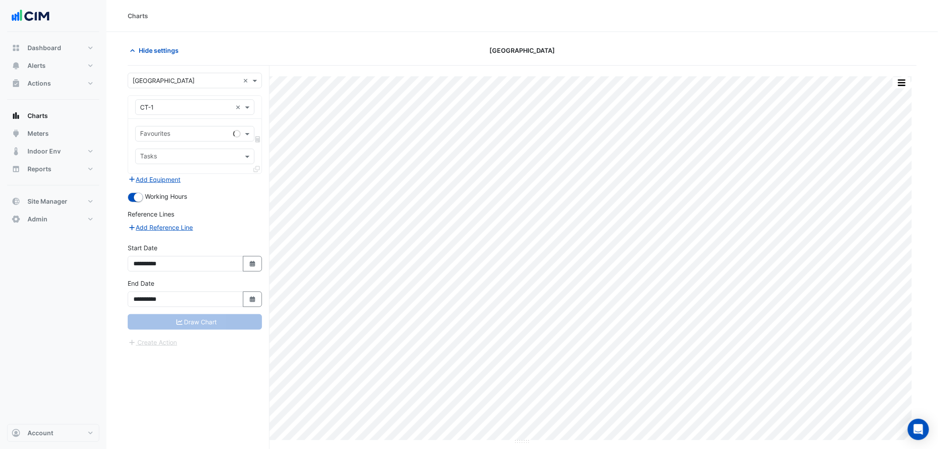
click at [161, 136] on input "text" at bounding box center [185, 134] width 90 height 9
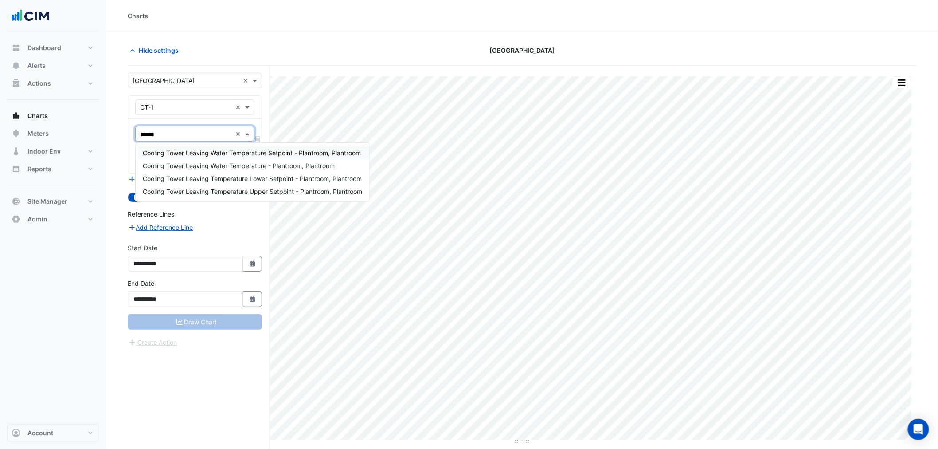
type input "*******"
click at [195, 152] on span "Cooling Tower Leaving Water Temperature Setpoint - Plantroom, Plantroom" at bounding box center [252, 153] width 218 height 8
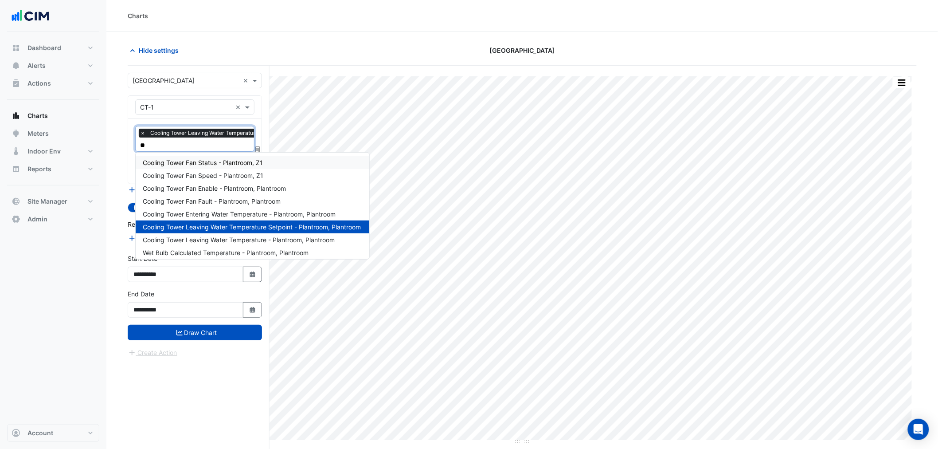
type input "***"
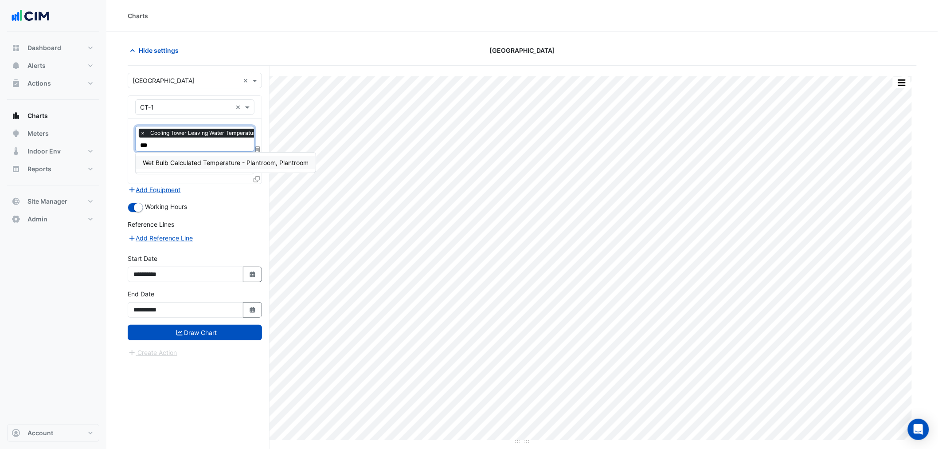
click at [197, 164] on span "Wet Bulb Calculated Temperature - Plantroom, Plantroom" at bounding box center [226, 163] width 166 height 8
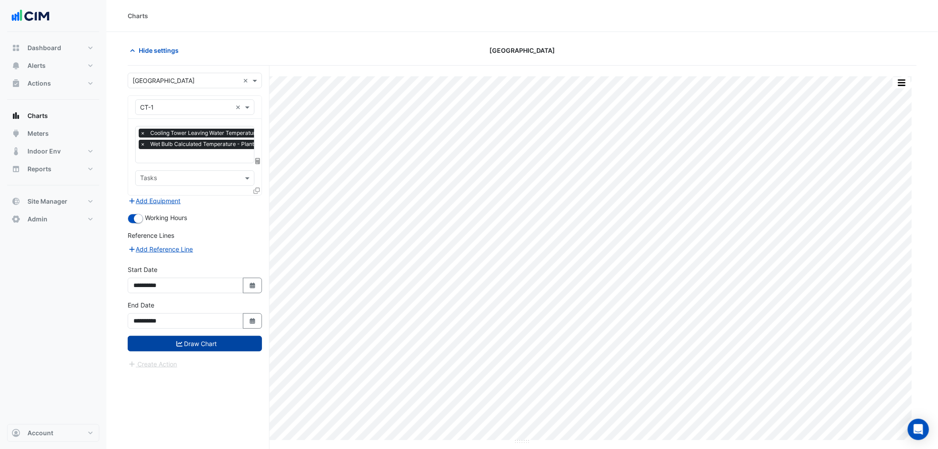
click at [219, 337] on button "Draw Chart" at bounding box center [195, 344] width 134 height 16
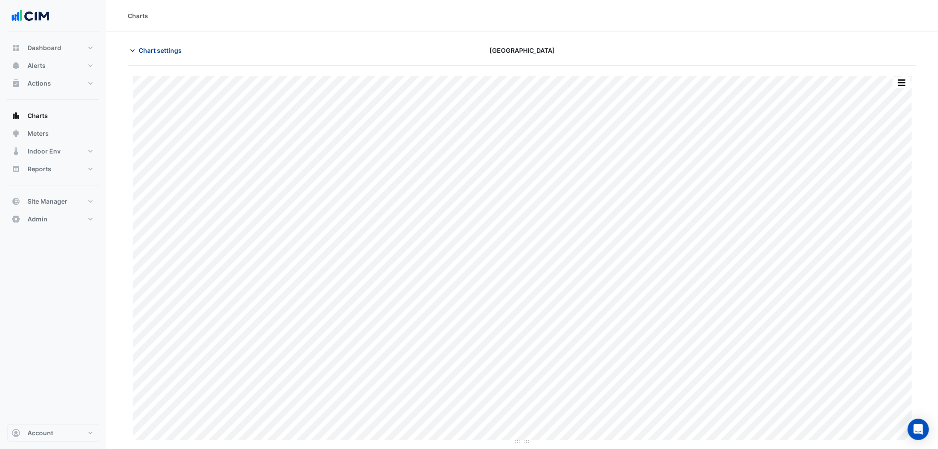
click at [156, 55] on span "Chart settings" at bounding box center [160, 50] width 43 height 9
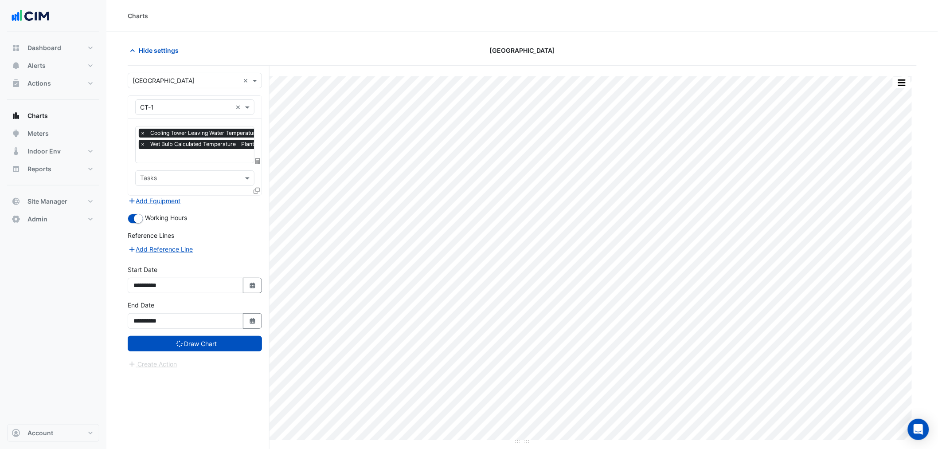
click at [254, 190] on icon at bounding box center [257, 191] width 6 height 6
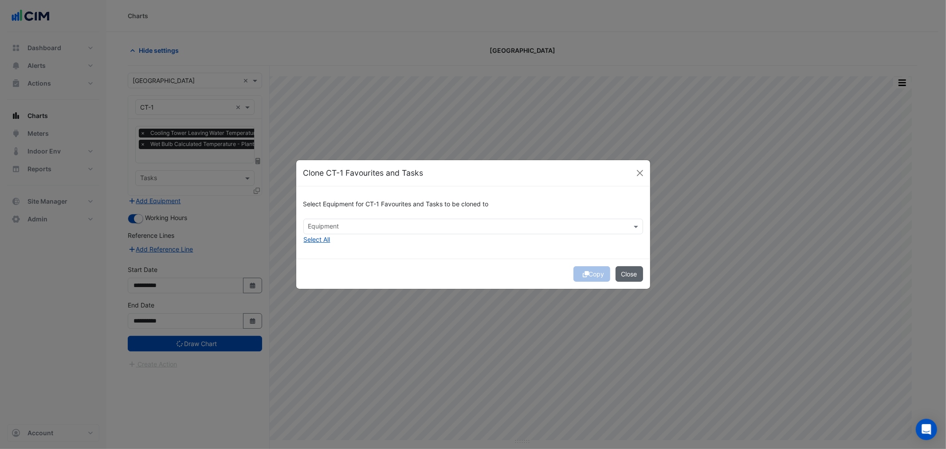
click at [630, 278] on button "Close" at bounding box center [629, 274] width 27 height 16
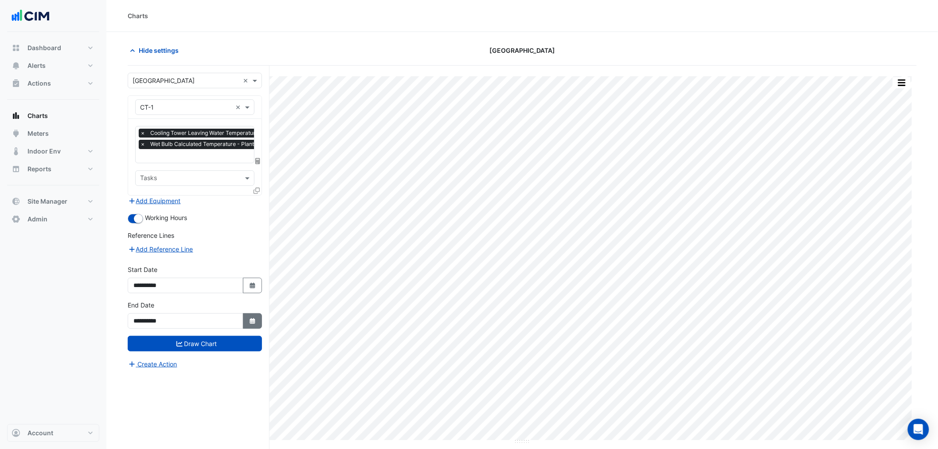
click at [252, 318] on icon "Select Date" at bounding box center [253, 321] width 8 height 6
select select "*"
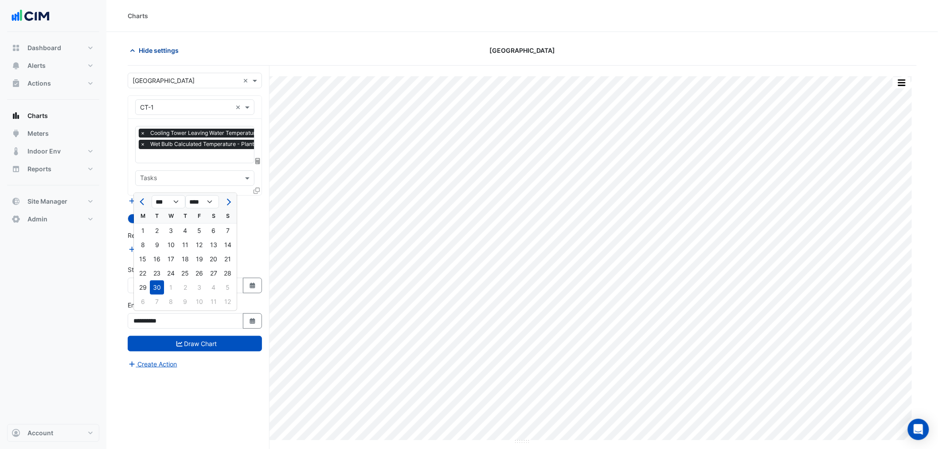
click at [141, 49] on span "Hide settings" at bounding box center [159, 50] width 40 height 9
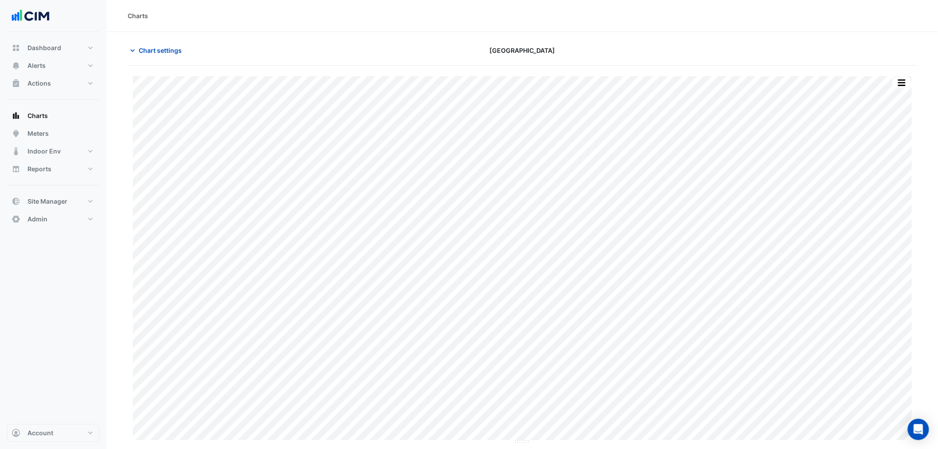
click at [282, 43] on div "Chart settings" at bounding box center [255, 51] width 267 height 16
click at [179, 49] on span "Chart settings" at bounding box center [160, 50] width 43 height 9
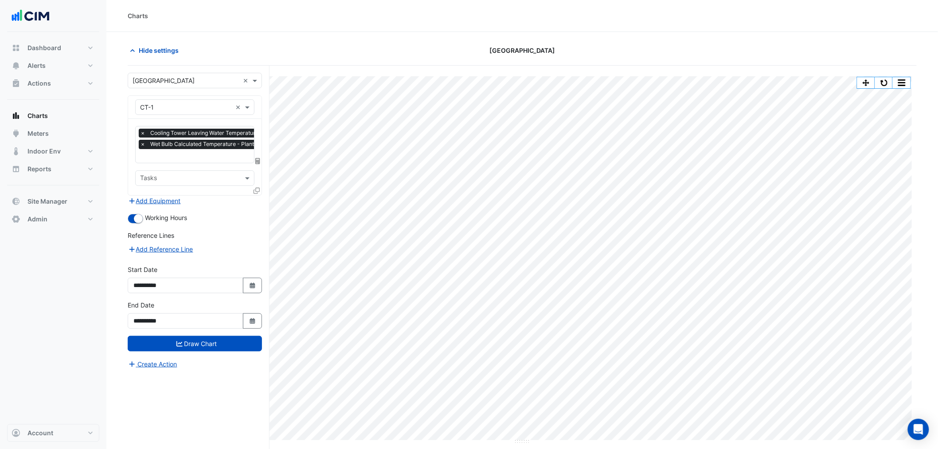
click at [205, 167] on div "× Cooling Tower Leaving Water Temperature Setpoint - Plantroom, Plantroom × Wet…" at bounding box center [194, 157] width 133 height 76
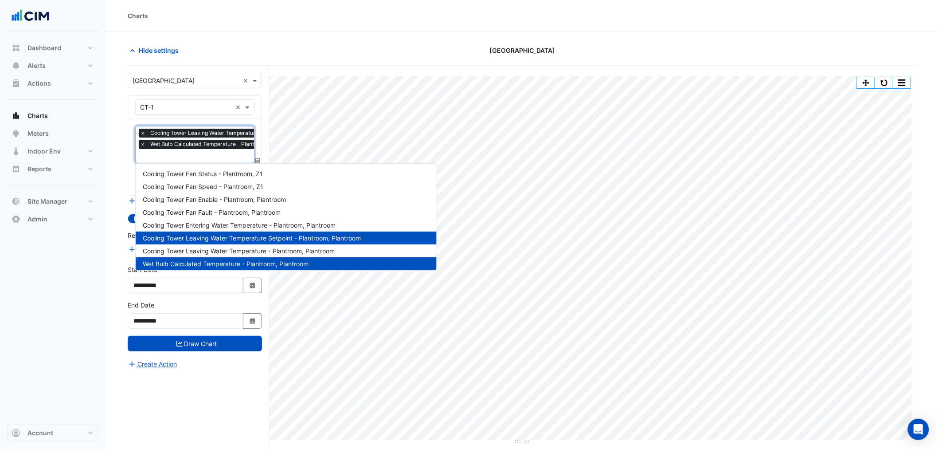
scroll to position [0, 4]
drag, startPoint x: 206, startPoint y: 160, endPoint x: 206, endPoint y: 169, distance: 9.8
click at [206, 169] on body "Cooling Tower Fan Status - Plantroom, Z1 Cooling Tower Fan Speed - Plantroom, Z…" at bounding box center [469, 241] width 938 height 482
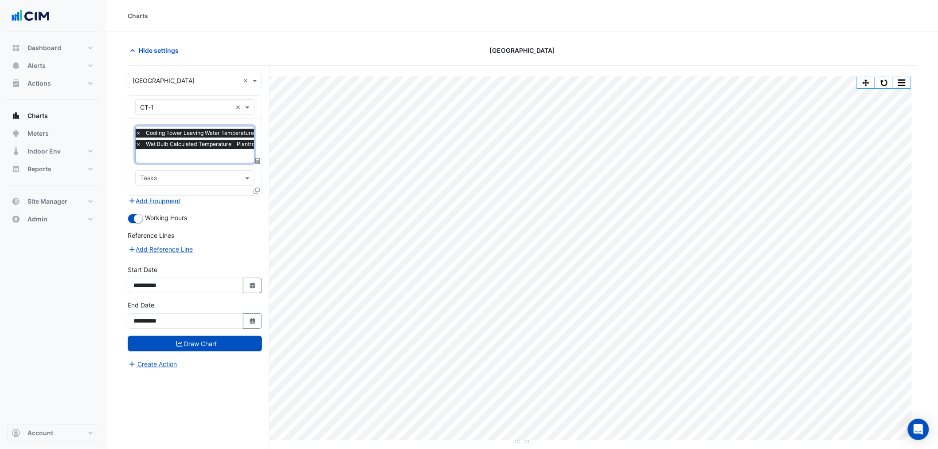
click at [218, 157] on input "text" at bounding box center [238, 156] width 205 height 9
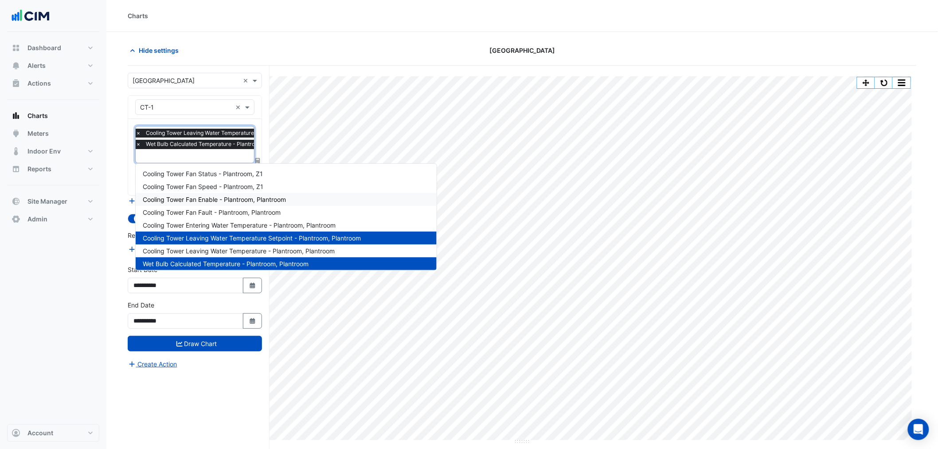
click at [202, 200] on span "Cooling Tower Fan Enable - Plantroom, Plantroom" at bounding box center [214, 200] width 143 height 8
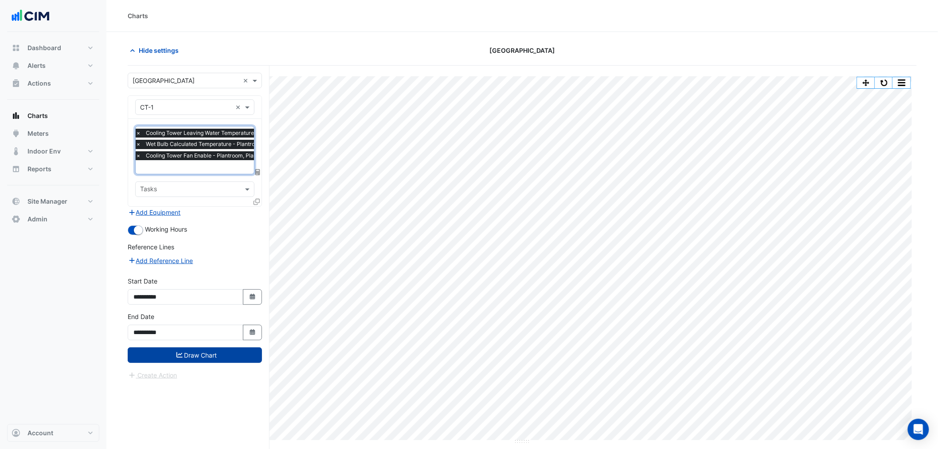
click at [241, 357] on button "Draw Chart" at bounding box center [195, 355] width 134 height 16
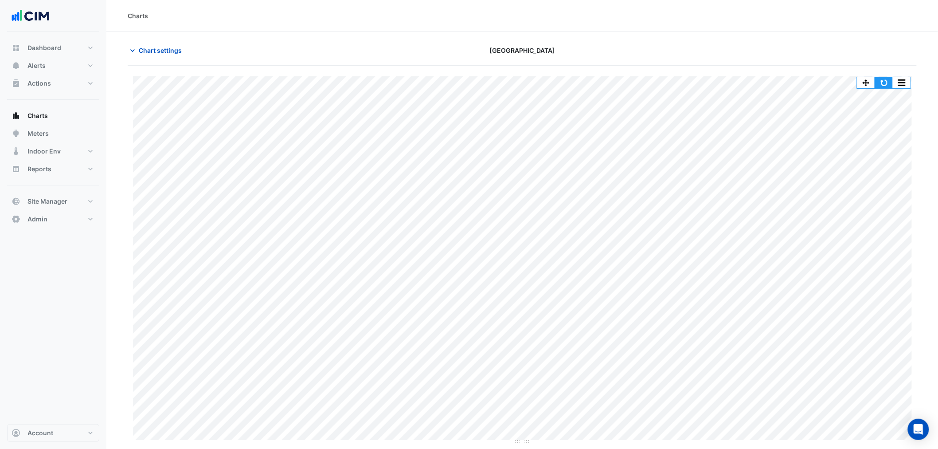
click at [885, 83] on button "button" at bounding box center [884, 82] width 18 height 11
click at [162, 46] on span "Chart settings" at bounding box center [160, 50] width 43 height 9
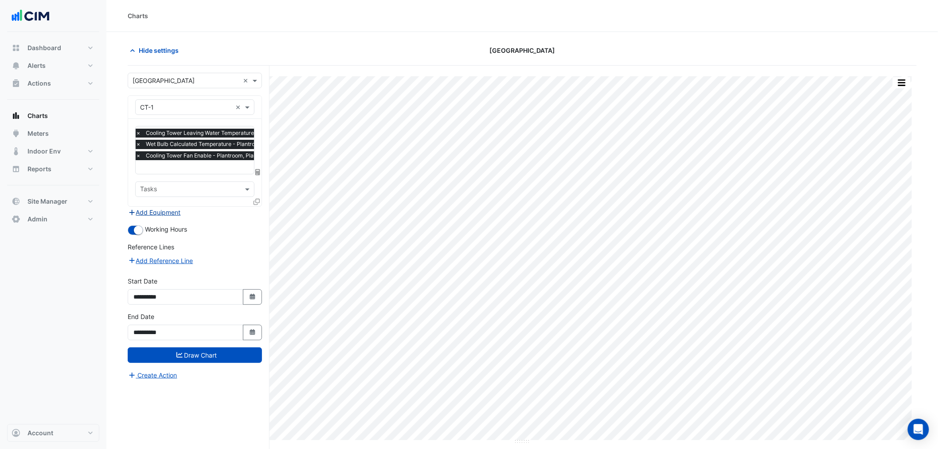
click at [171, 210] on button "Add Equipment" at bounding box center [155, 212] width 54 height 10
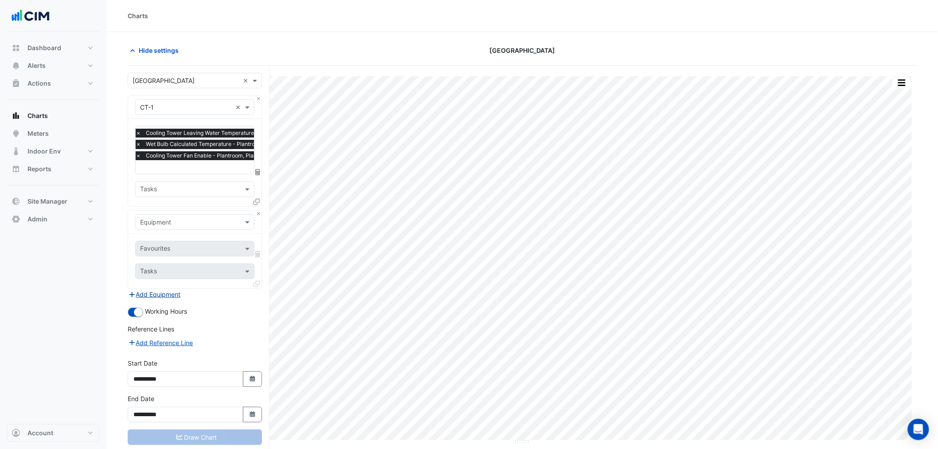
click at [185, 224] on input "text" at bounding box center [186, 222] width 92 height 9
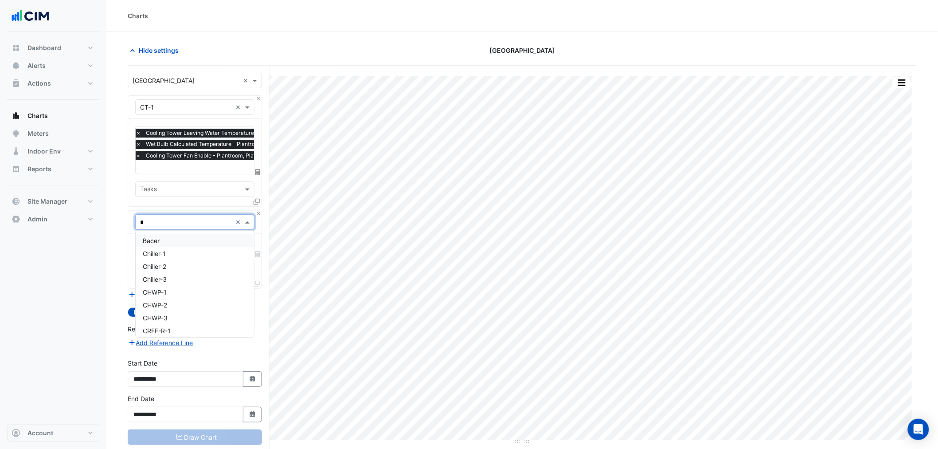
type input "**"
click at [171, 250] on div "CT-2" at bounding box center [195, 253] width 118 height 13
click at [173, 250] on input "text" at bounding box center [185, 249] width 90 height 9
type input "****"
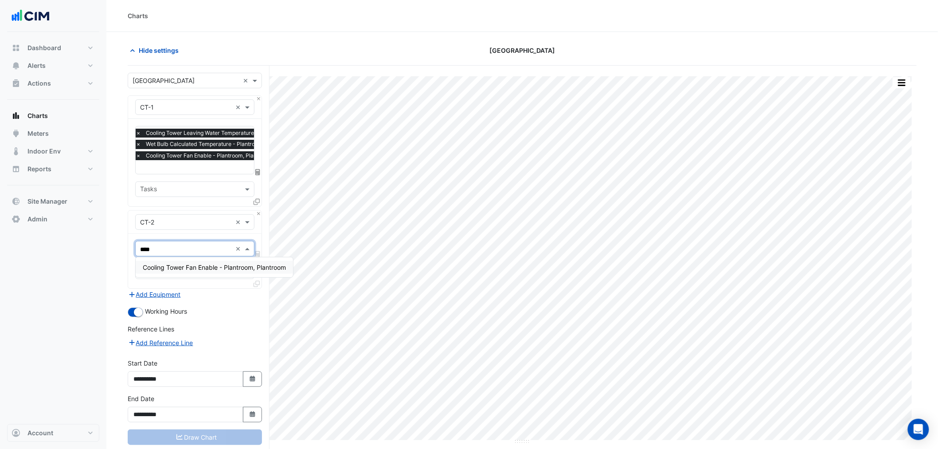
click at [177, 267] on span "Cooling Tower Fan Enable - Plantroom, Plantroom" at bounding box center [214, 267] width 143 height 8
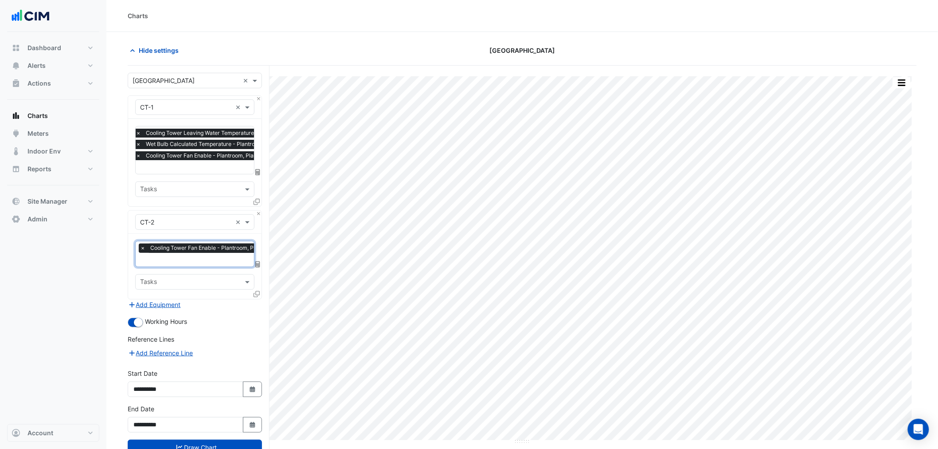
click at [256, 293] on icon at bounding box center [257, 294] width 6 height 6
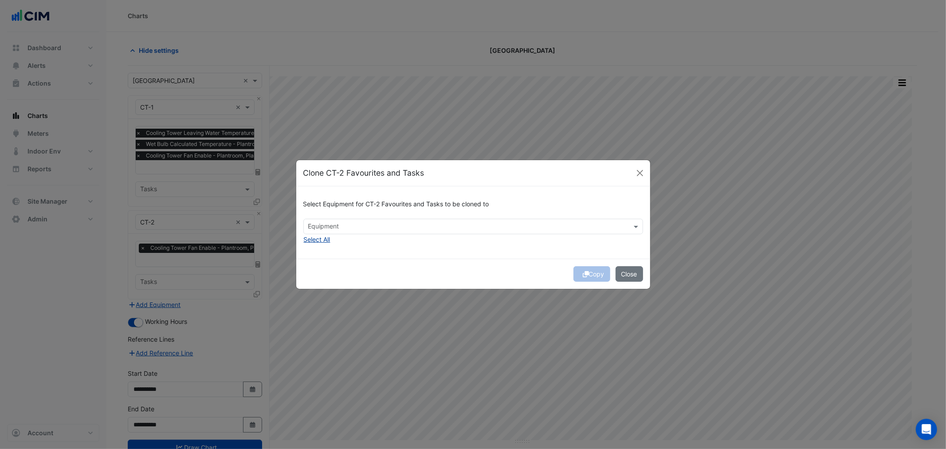
click at [316, 242] on button "Select All" at bounding box center [316, 239] width 27 height 10
click at [594, 272] on button "Copy" at bounding box center [591, 274] width 37 height 16
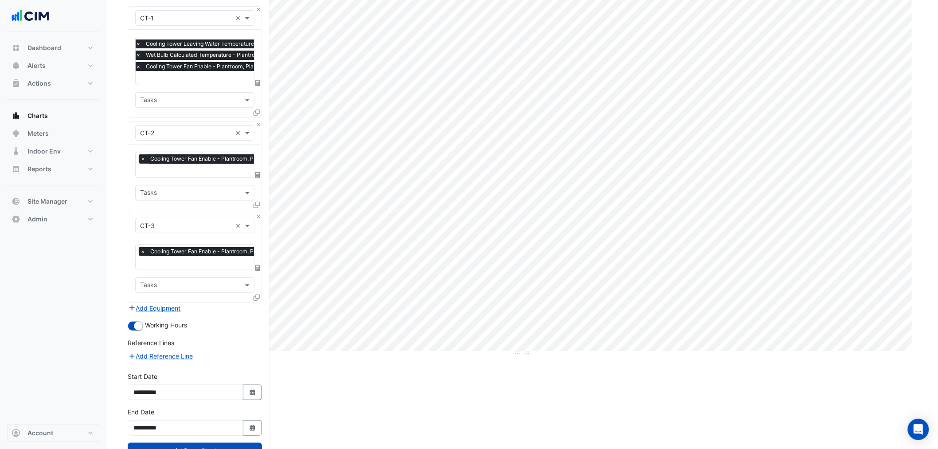
scroll to position [98, 0]
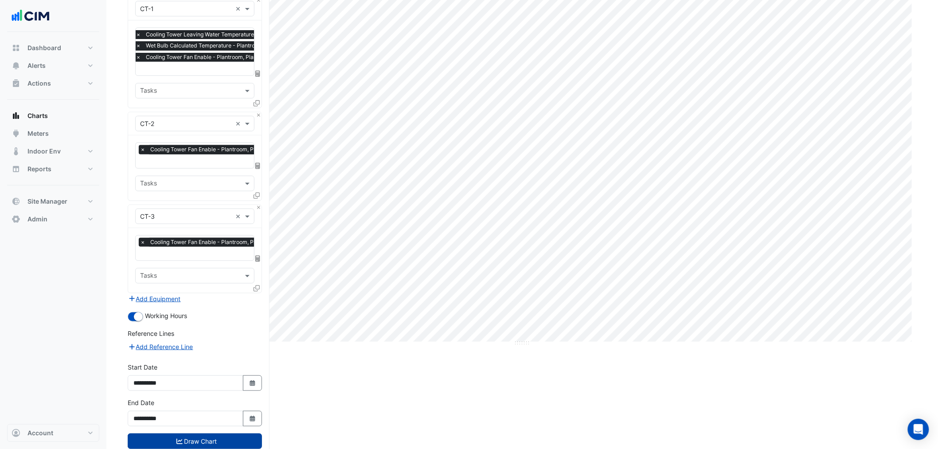
click at [180, 439] on icon "submit" at bounding box center [179, 441] width 6 height 5
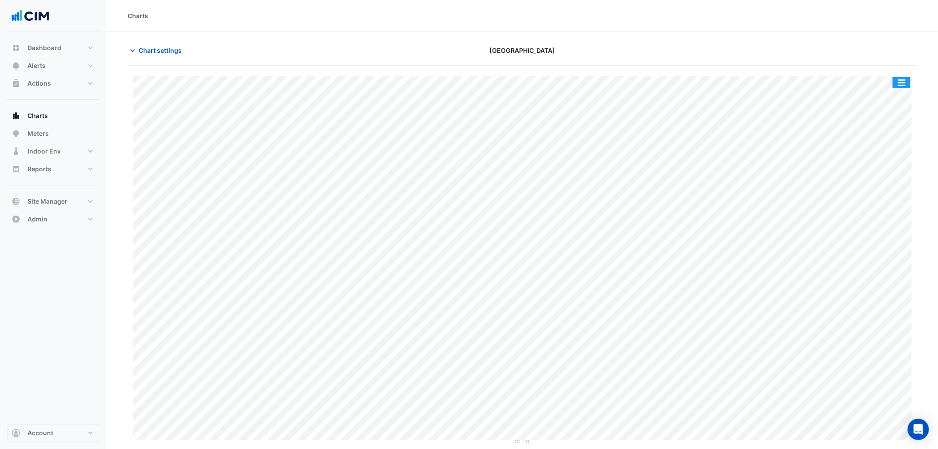
click at [899, 88] on button "button" at bounding box center [902, 82] width 18 height 11
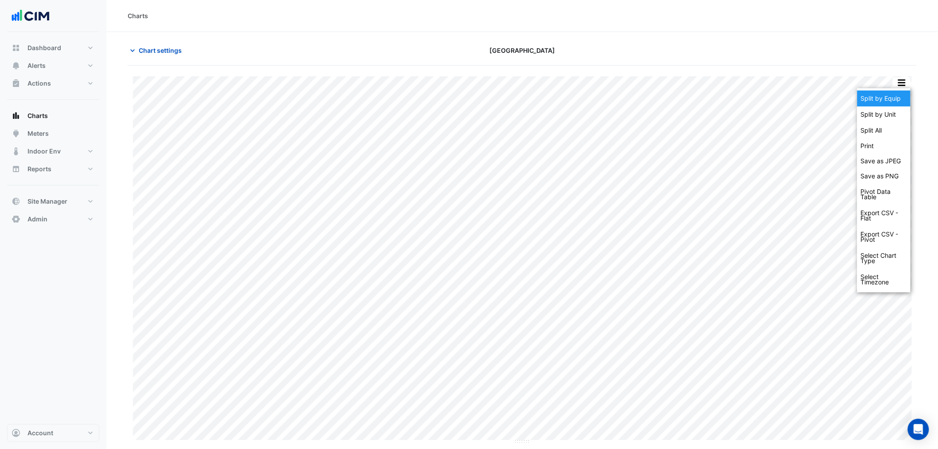
click at [902, 95] on div "Split by Equip" at bounding box center [884, 98] width 53 height 16
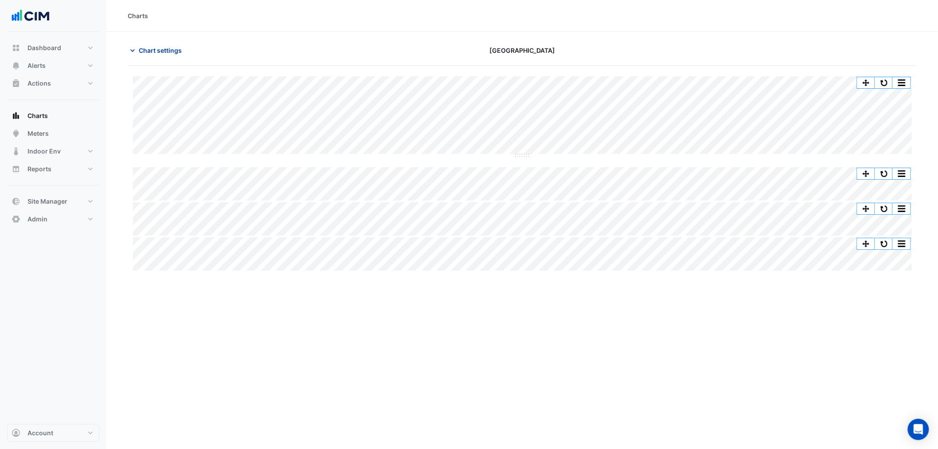
click at [174, 54] on span "Chart settings" at bounding box center [160, 50] width 43 height 9
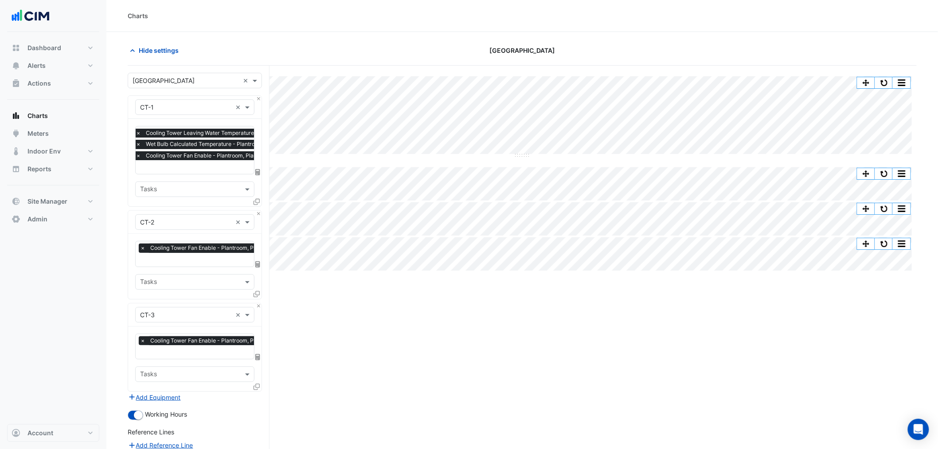
scroll to position [0, 4]
click at [204, 259] on input "text" at bounding box center [206, 260] width 141 height 9
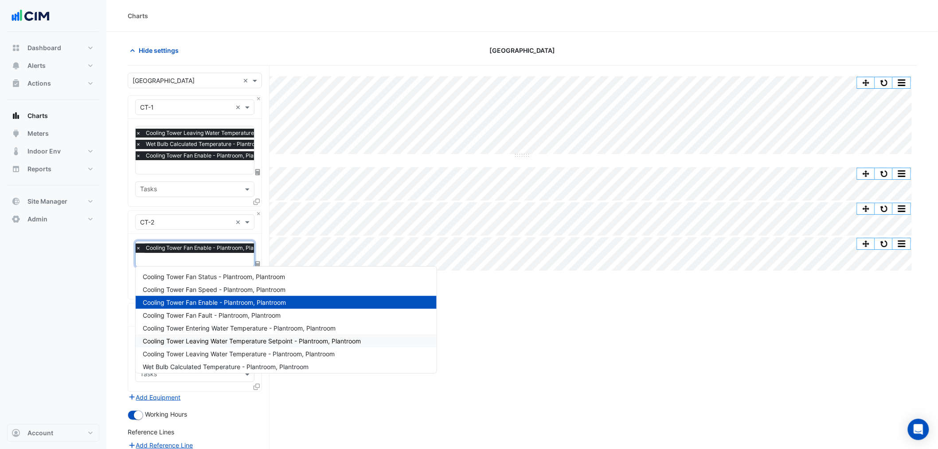
click at [274, 344] on div "Cooling Tower Leaving Water Temperature Setpoint - Plantroom, Plantroom" at bounding box center [286, 340] width 301 height 13
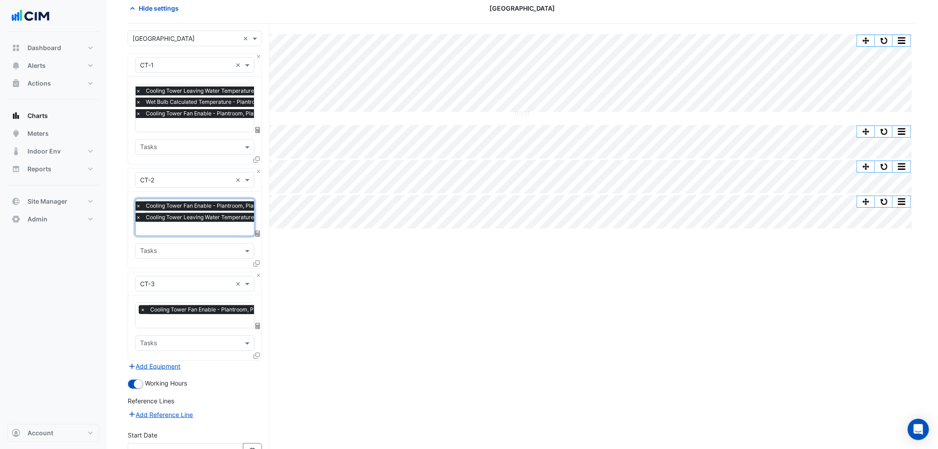
scroll to position [131, 0]
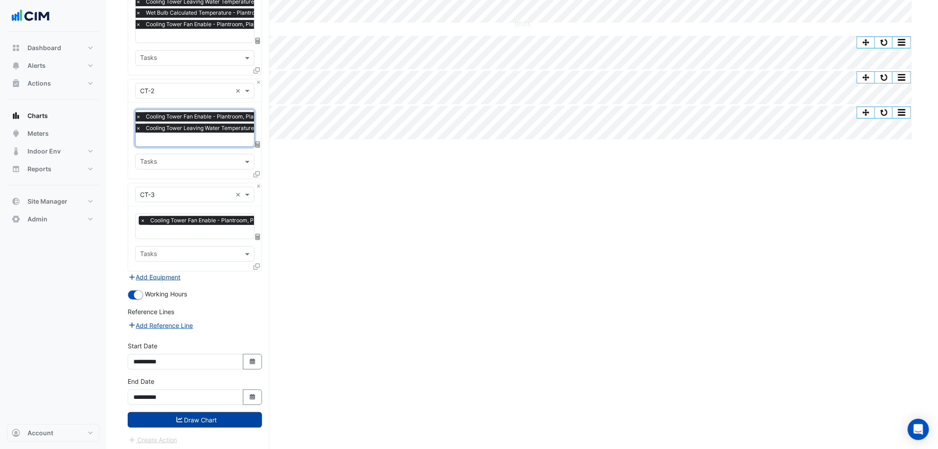
click at [229, 418] on button "Draw Chart" at bounding box center [195, 420] width 134 height 16
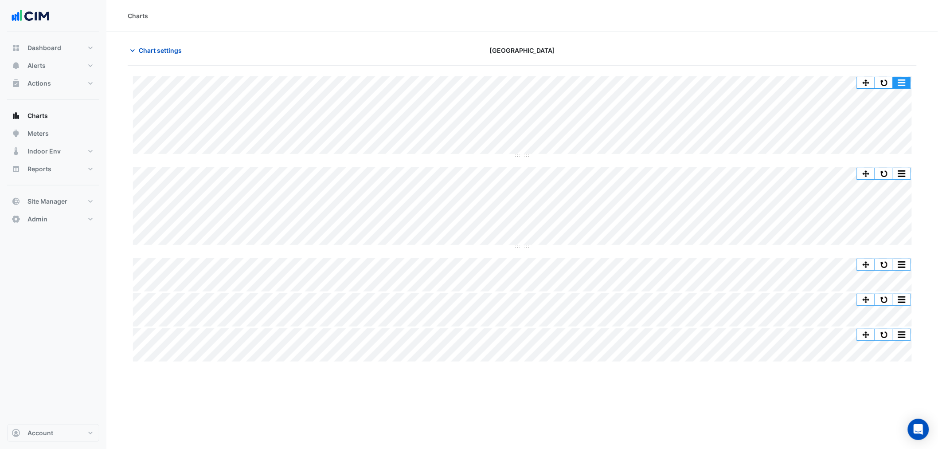
click at [903, 81] on button "button" at bounding box center [902, 82] width 18 height 11
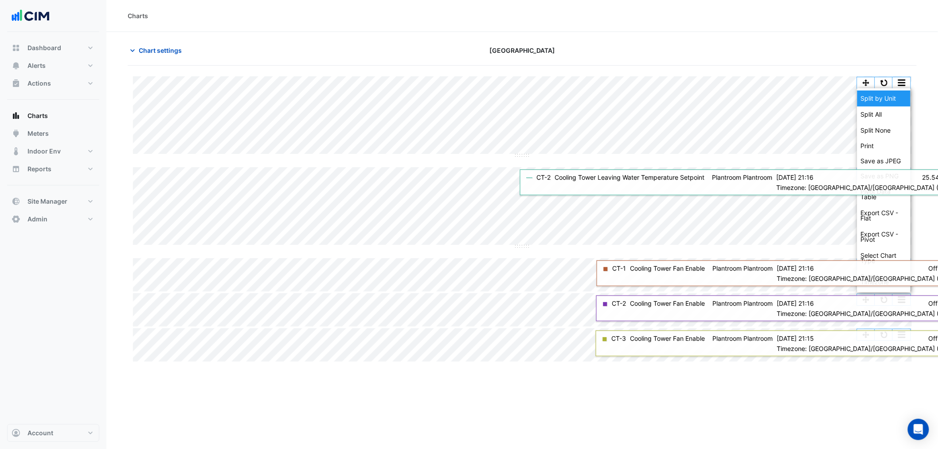
click at [896, 96] on div "Split by Unit" at bounding box center [884, 98] width 53 height 16
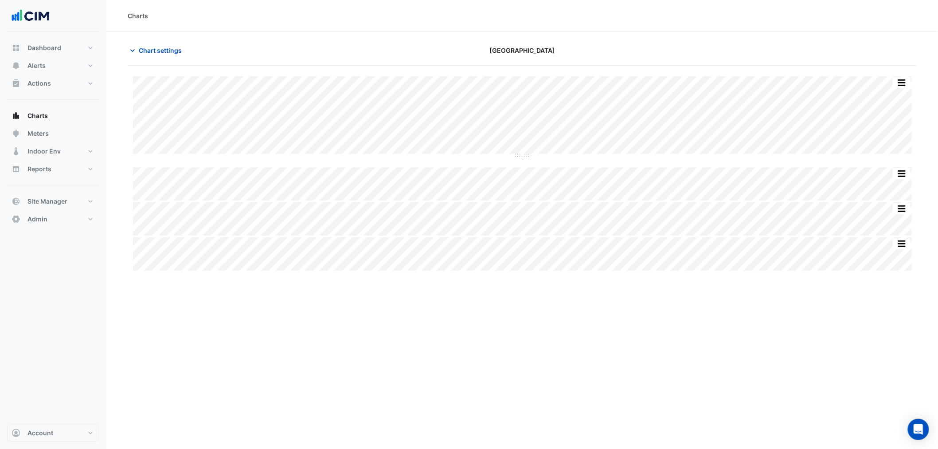
click at [525, 156] on div "Split by Equip Split All Split None Print Save as JPEG Save as PNG Pivot Data T…" at bounding box center [522, 116] width 779 height 80
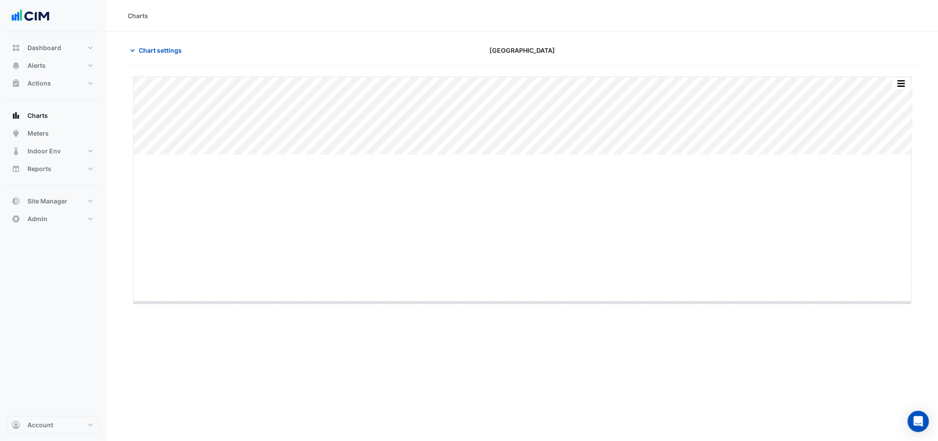
drag, startPoint x: 525, startPoint y: 156, endPoint x: 537, endPoint y: 306, distance: 150.4
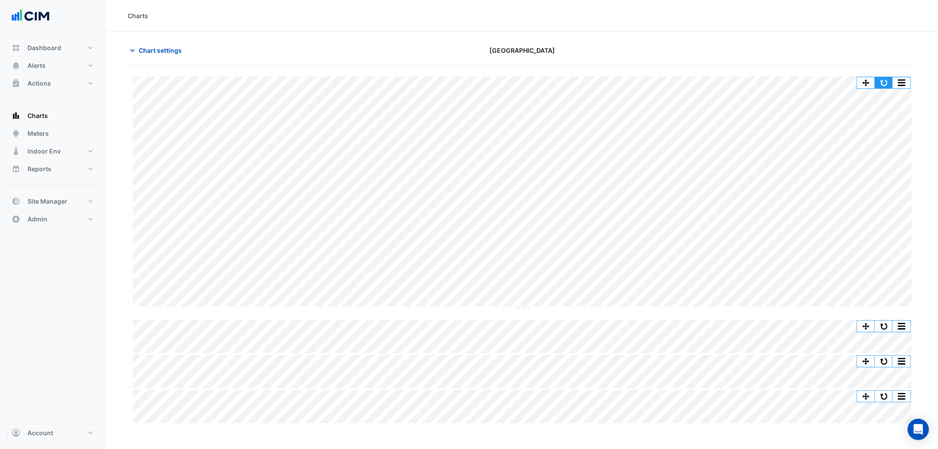
click at [888, 83] on button "button" at bounding box center [884, 82] width 18 height 11
click at [160, 53] on span "Chart settings" at bounding box center [160, 50] width 43 height 9
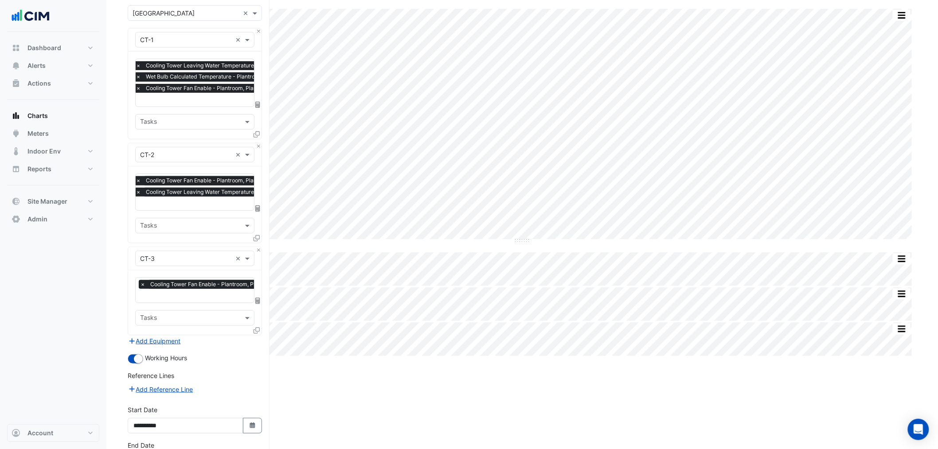
scroll to position [131, 0]
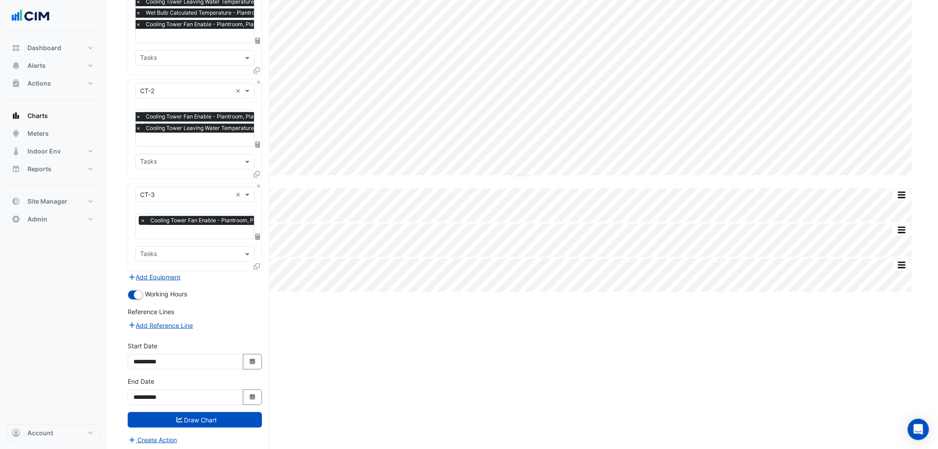
click at [333, 373] on div "Split by Equip Split All Split None Print Save as JPEG Save as PNG Pivot Data T…" at bounding box center [522, 193] width 789 height 518
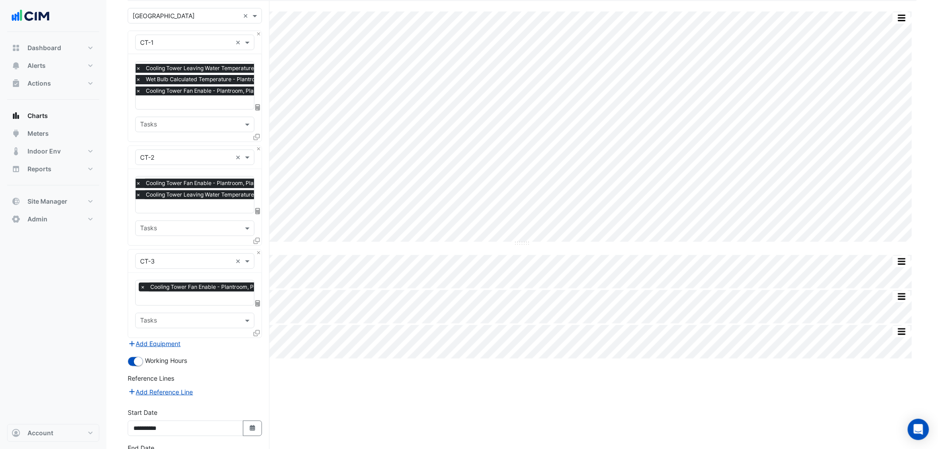
scroll to position [0, 0]
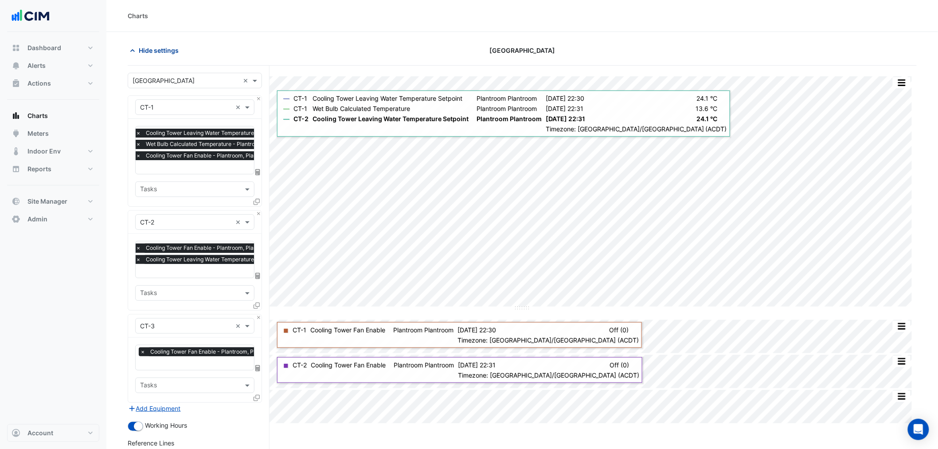
click at [156, 47] on span "Hide settings" at bounding box center [159, 50] width 40 height 9
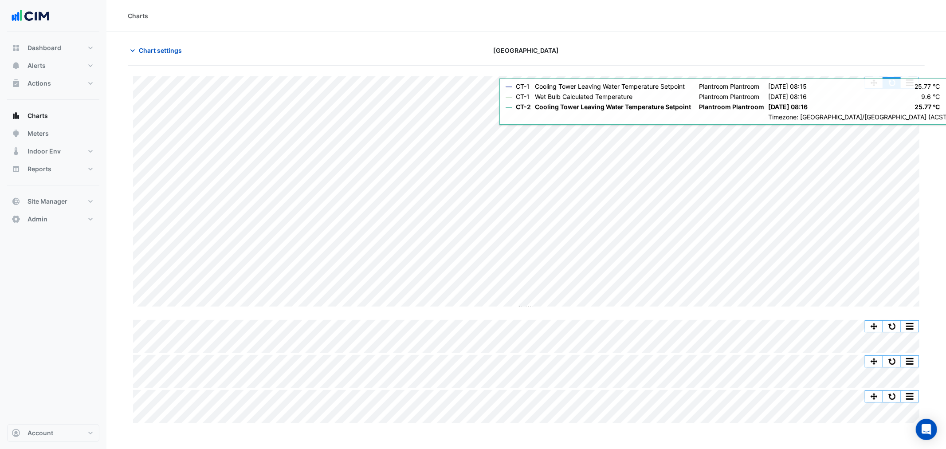
click at [888, 83] on button "button" at bounding box center [892, 82] width 18 height 11
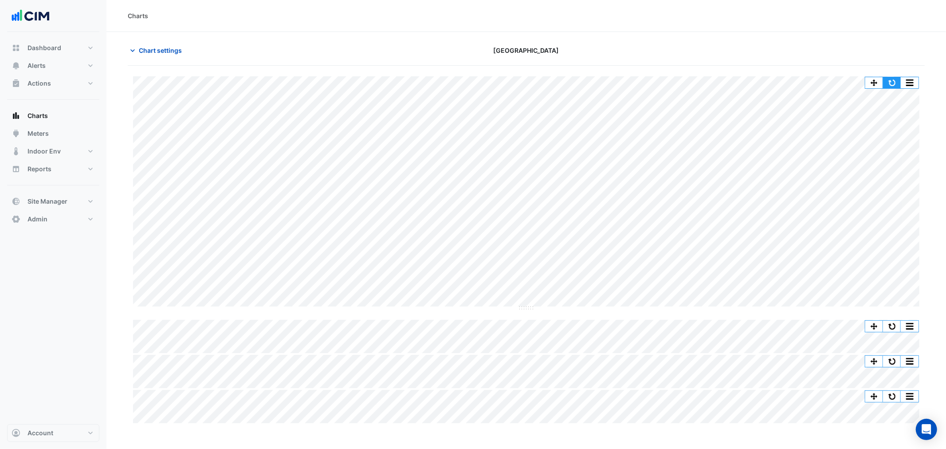
click at [888, 84] on button "button" at bounding box center [892, 82] width 18 height 11
click at [55, 151] on span "Indoor Env" at bounding box center [43, 151] width 33 height 9
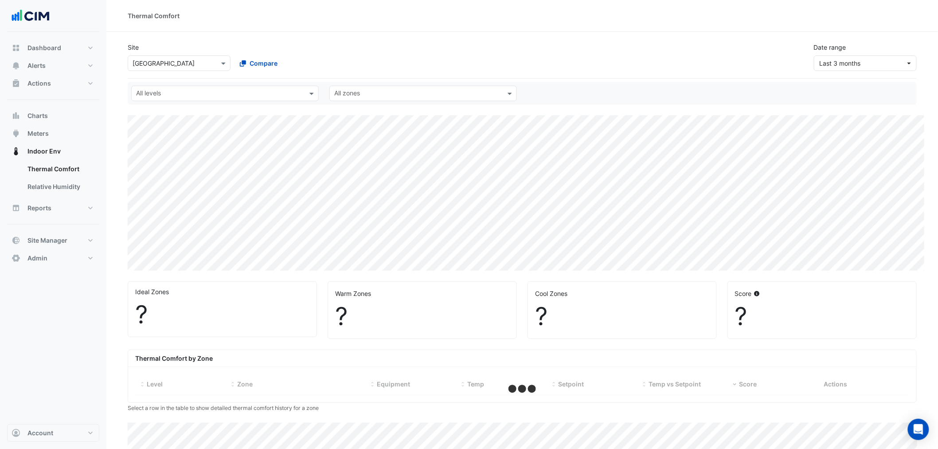
select select "***"
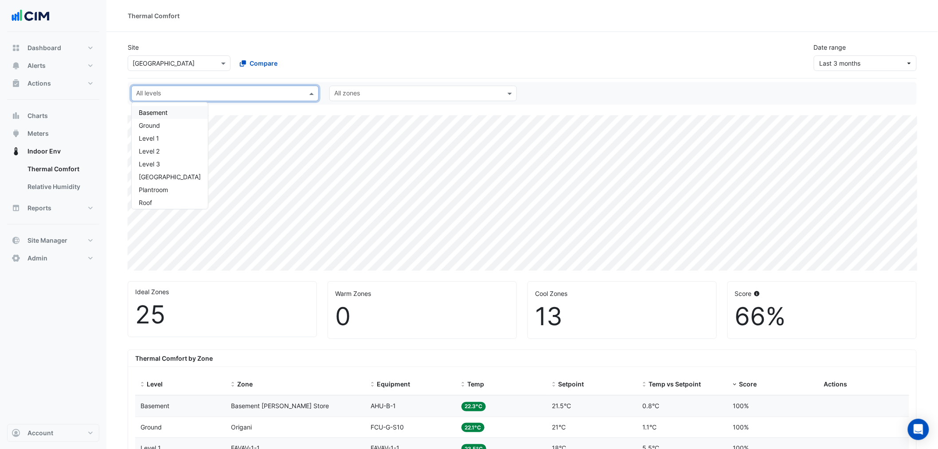
click at [239, 95] on input "text" at bounding box center [220, 94] width 168 height 9
click at [887, 63] on span "Last 3 months" at bounding box center [863, 63] width 86 height 9
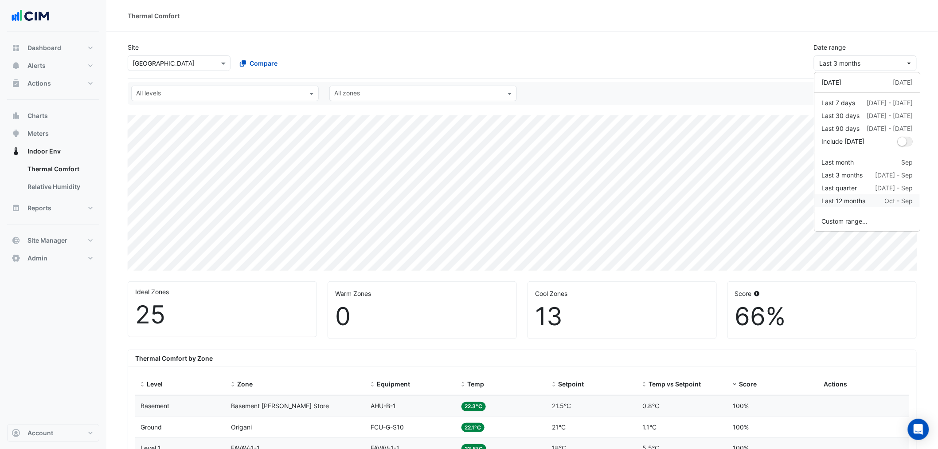
click at [849, 197] on div "Last 12 months" at bounding box center [844, 200] width 44 height 9
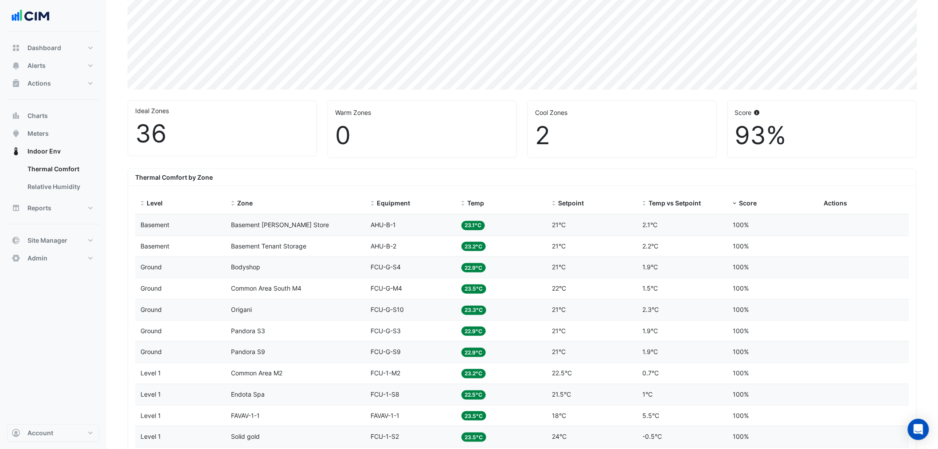
scroll to position [15, 0]
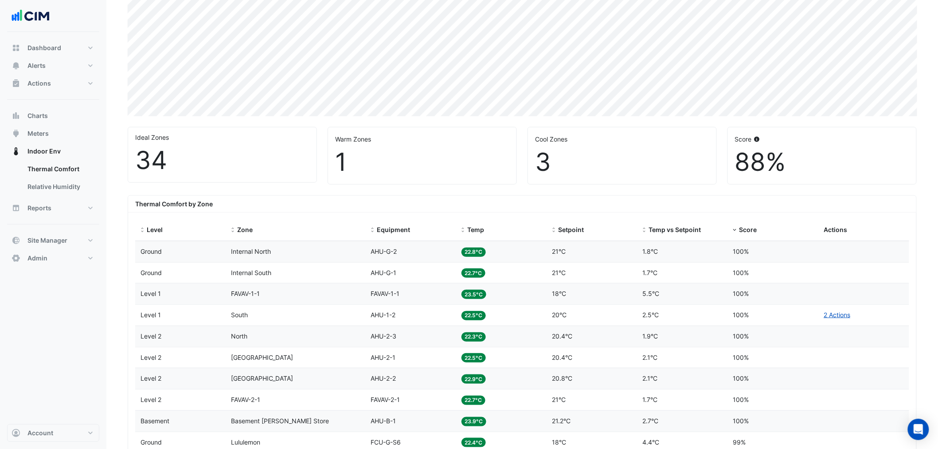
scroll to position [149, 0]
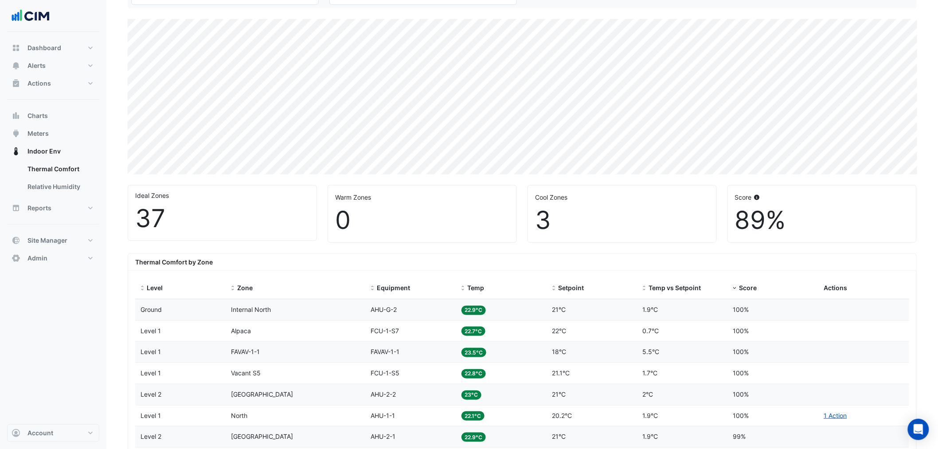
scroll to position [93, 0]
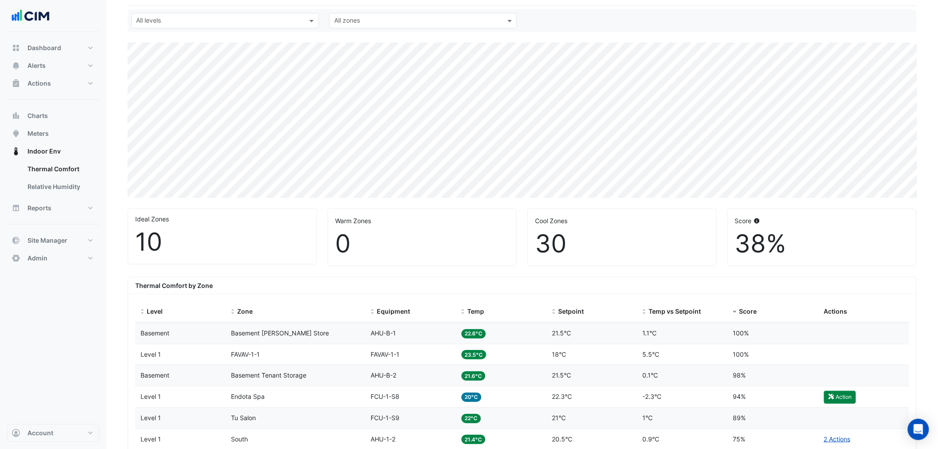
scroll to position [71, 0]
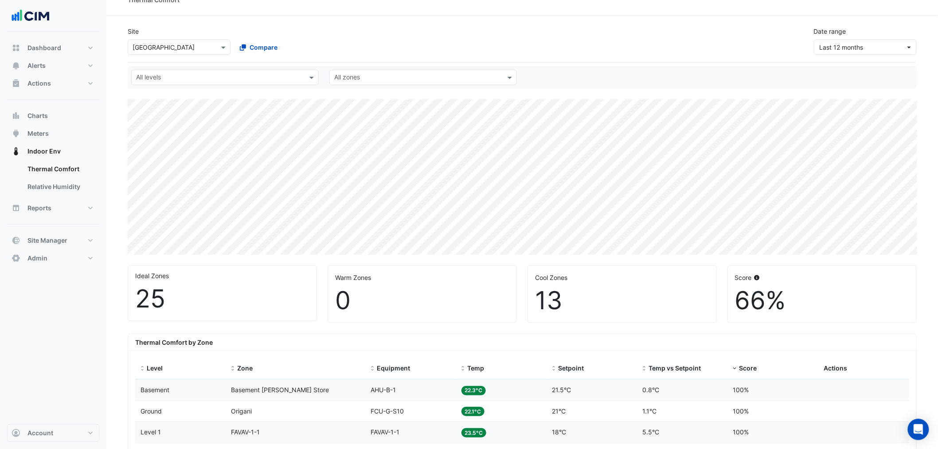
scroll to position [21, 0]
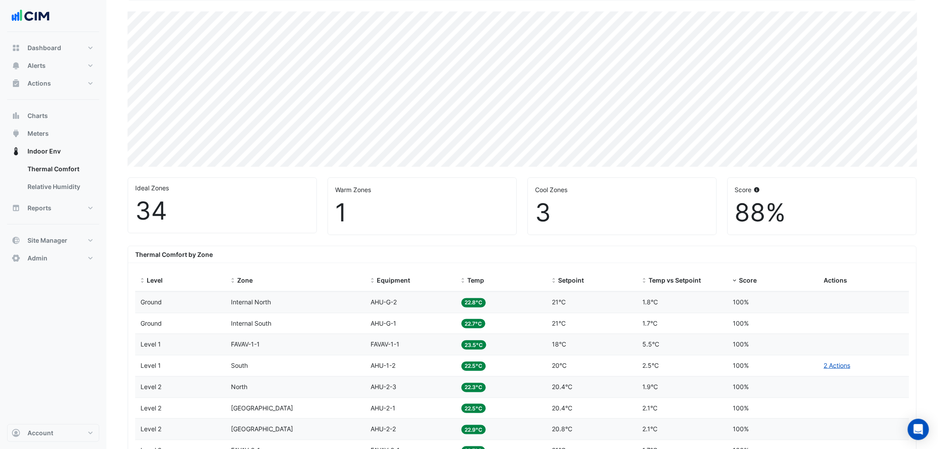
scroll to position [107, 0]
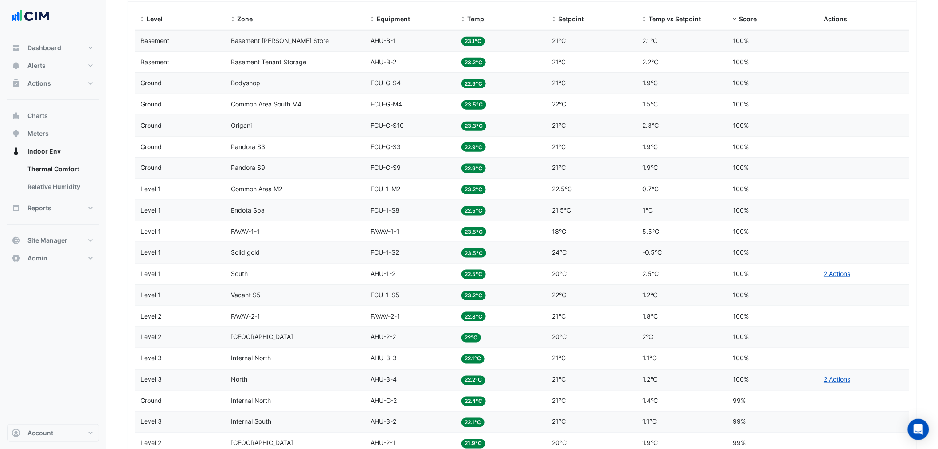
scroll to position [148, 0]
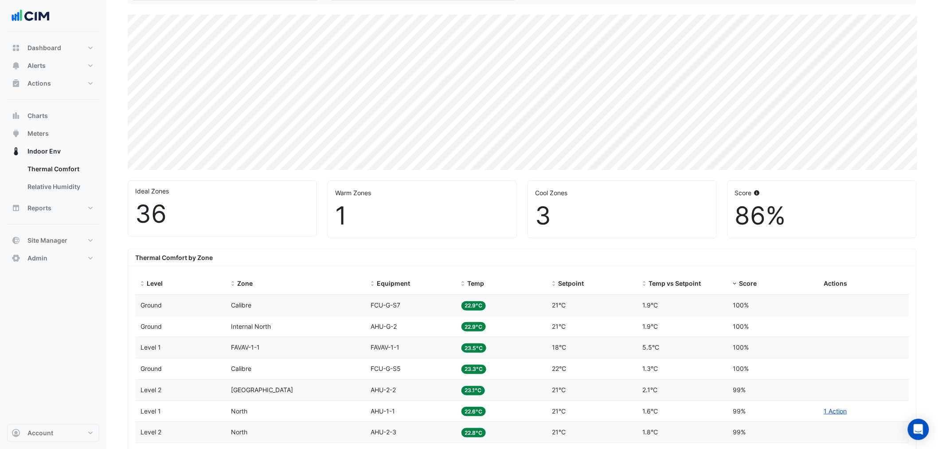
scroll to position [98, 0]
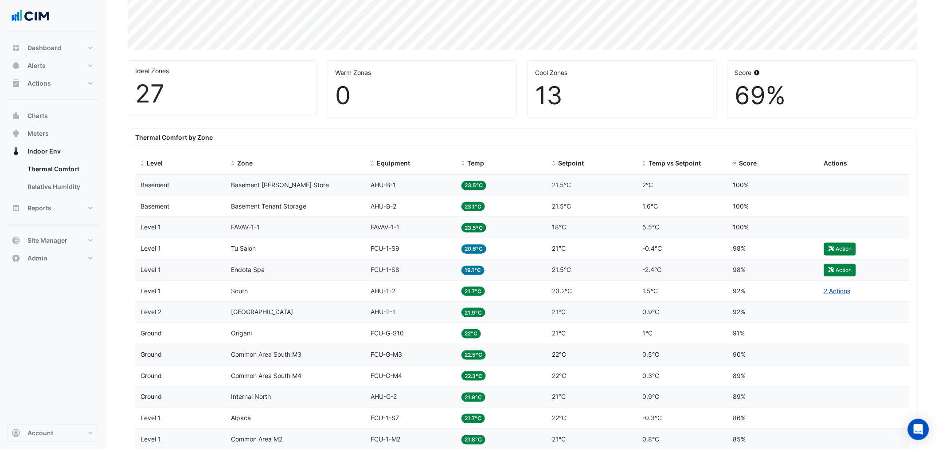
scroll to position [49, 0]
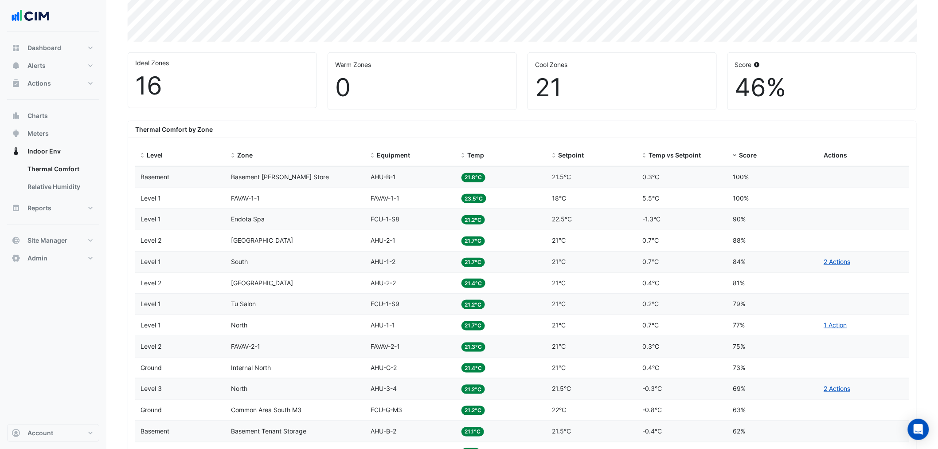
scroll to position [49, 0]
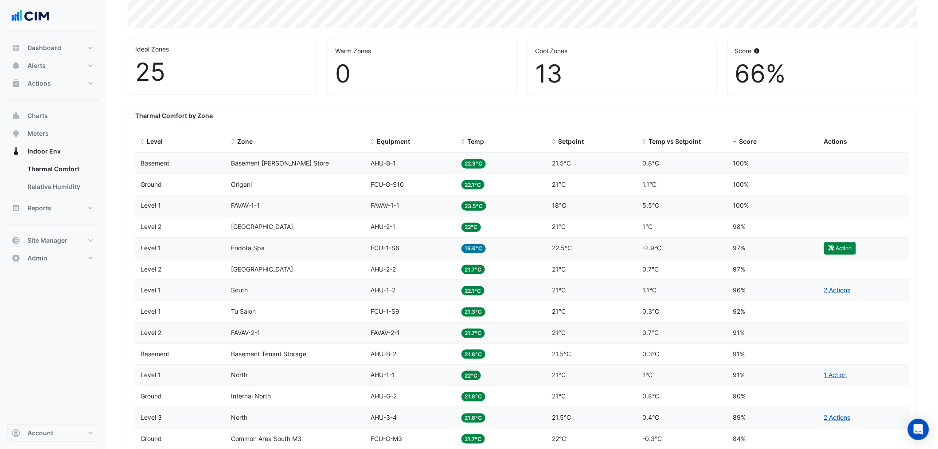
scroll to position [203, 0]
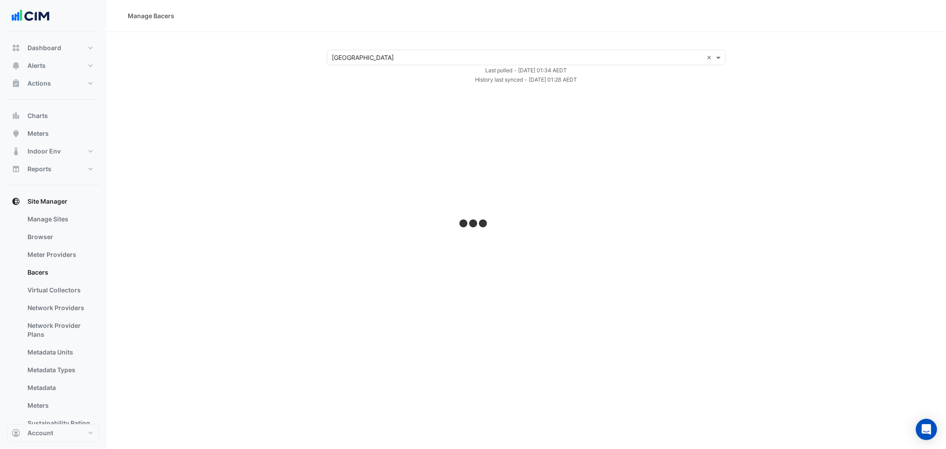
select select "***"
